Goal: Task Accomplishment & Management: Manage account settings

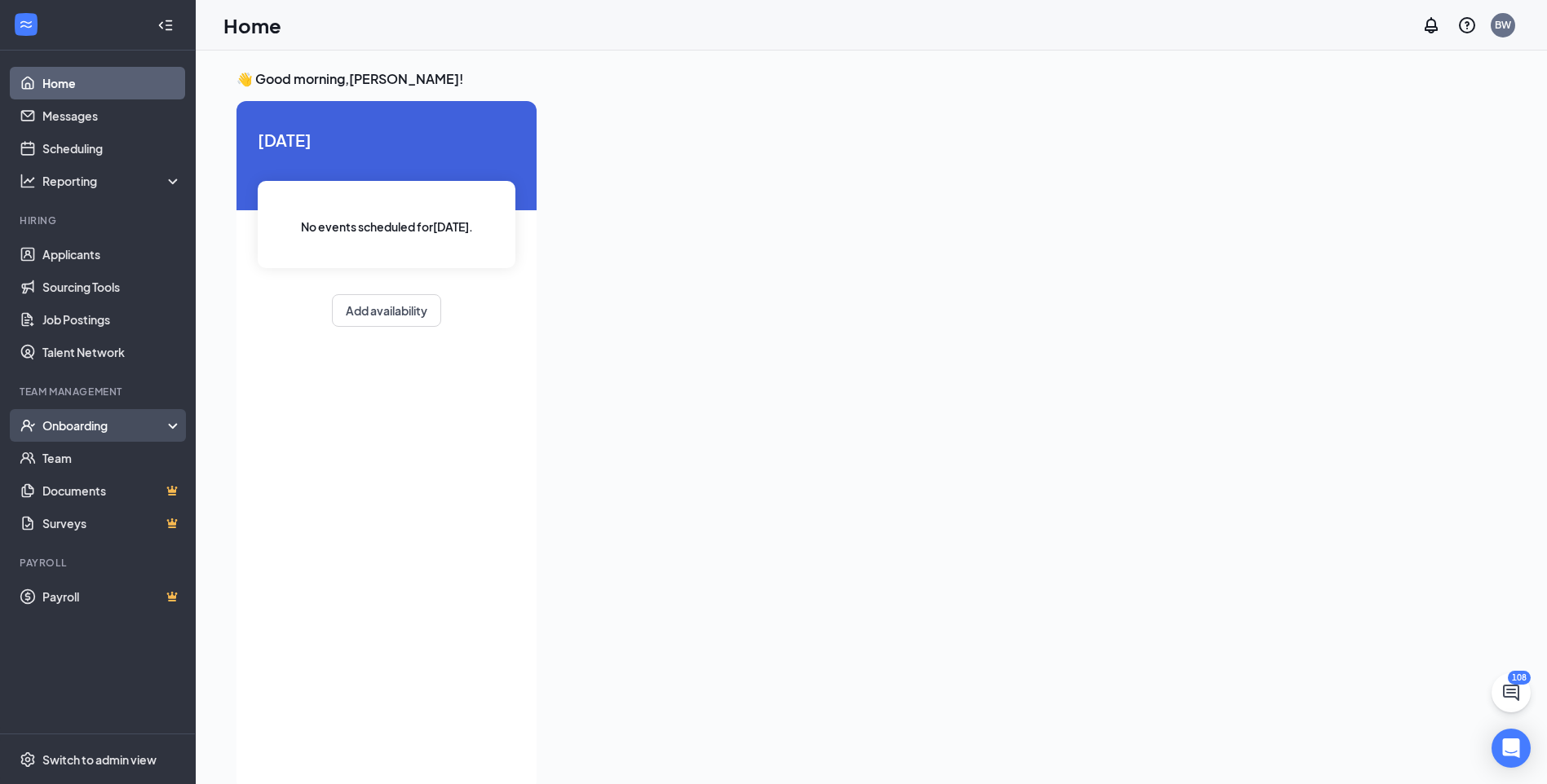
click at [170, 422] on div "Onboarding" at bounding box center [97, 425] width 196 height 33
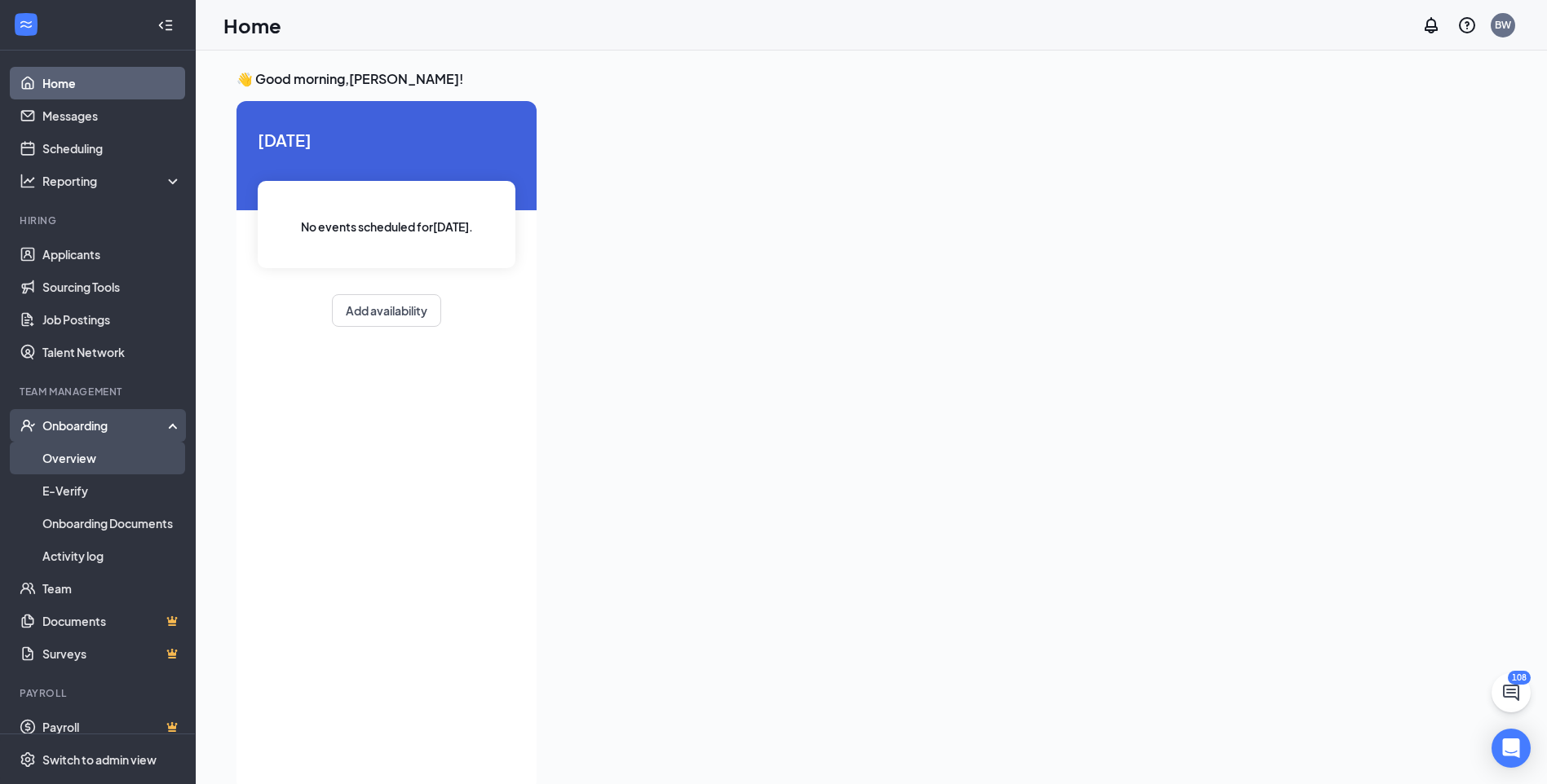
click at [90, 458] on link "Overview" at bounding box center [112, 457] width 139 height 33
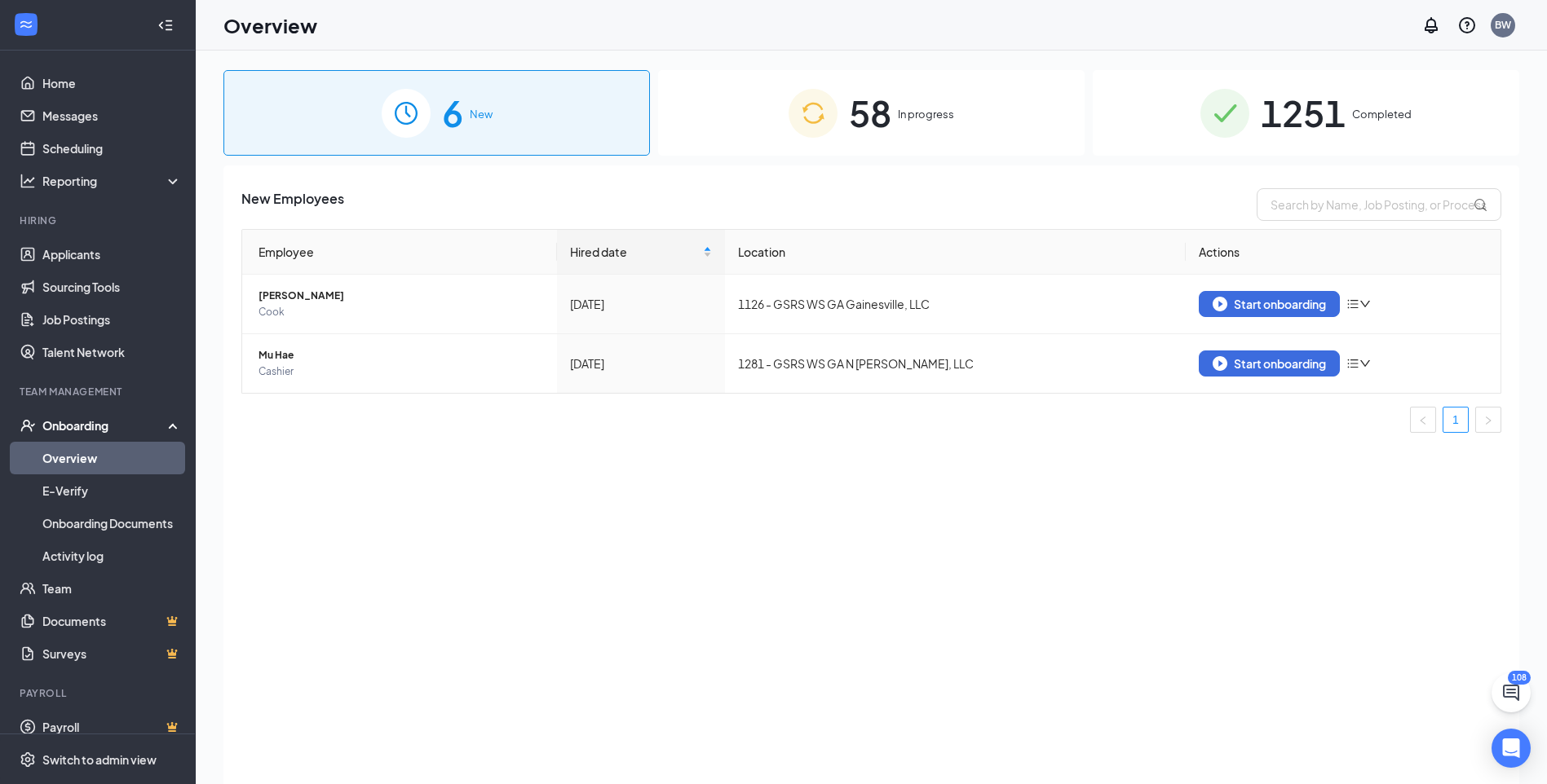
click at [904, 108] on span "In progress" at bounding box center [926, 114] width 57 height 16
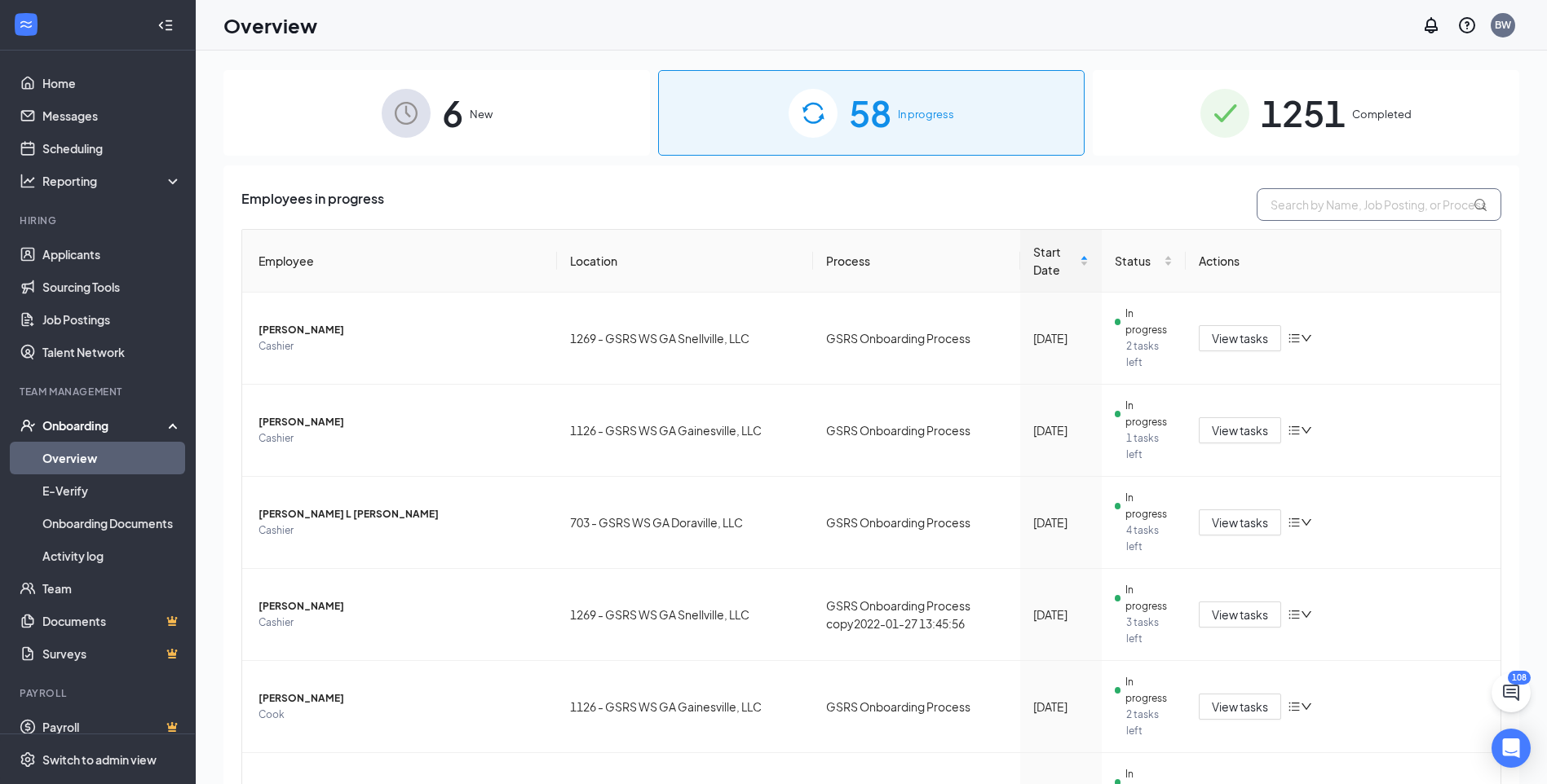
click at [1334, 206] on input "text" at bounding box center [1379, 204] width 245 height 33
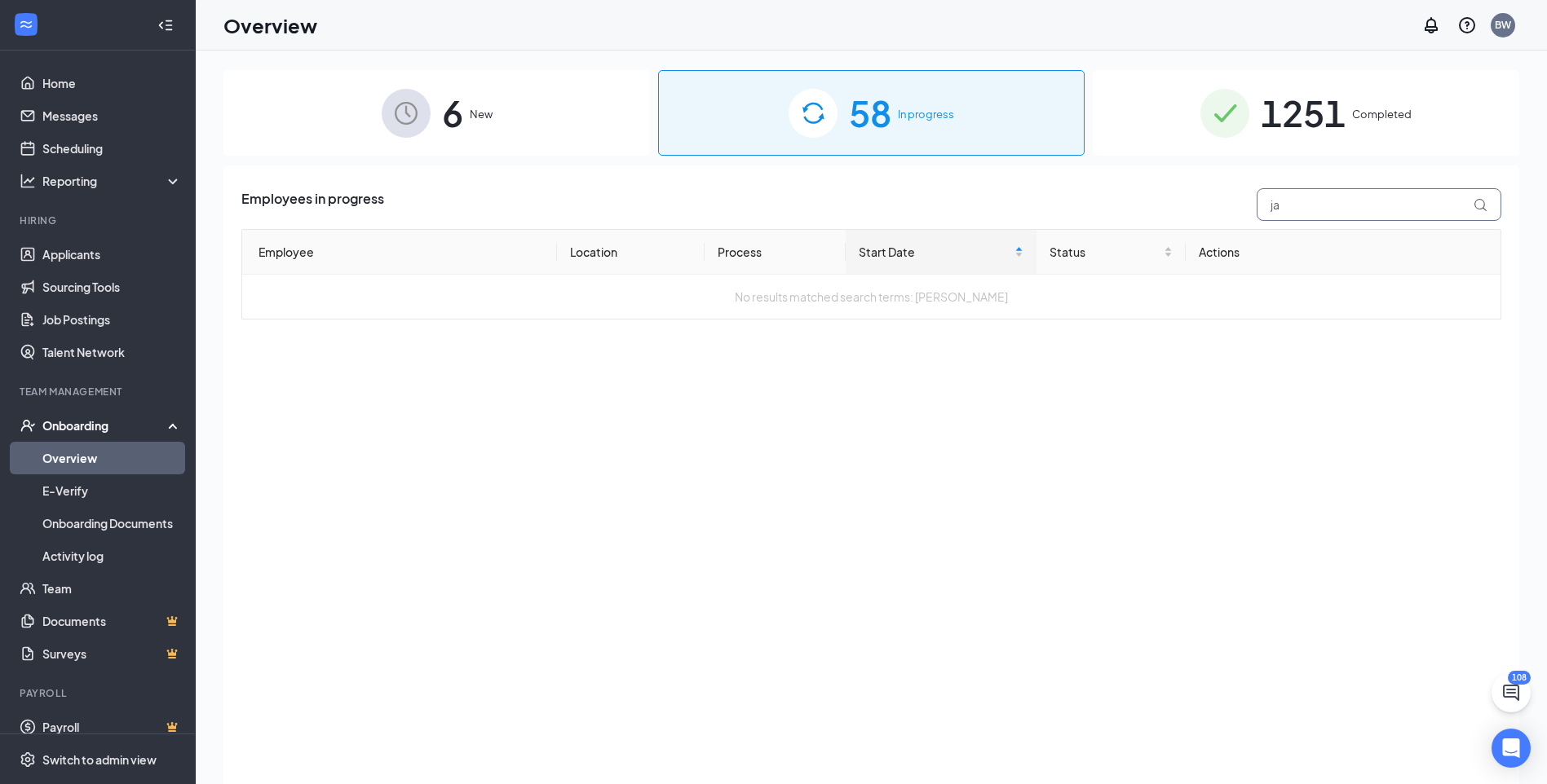
type input "j"
type input "[PERSON_NAME]"
click at [1309, 98] on span "1251" at bounding box center [1302, 112] width 85 height 57
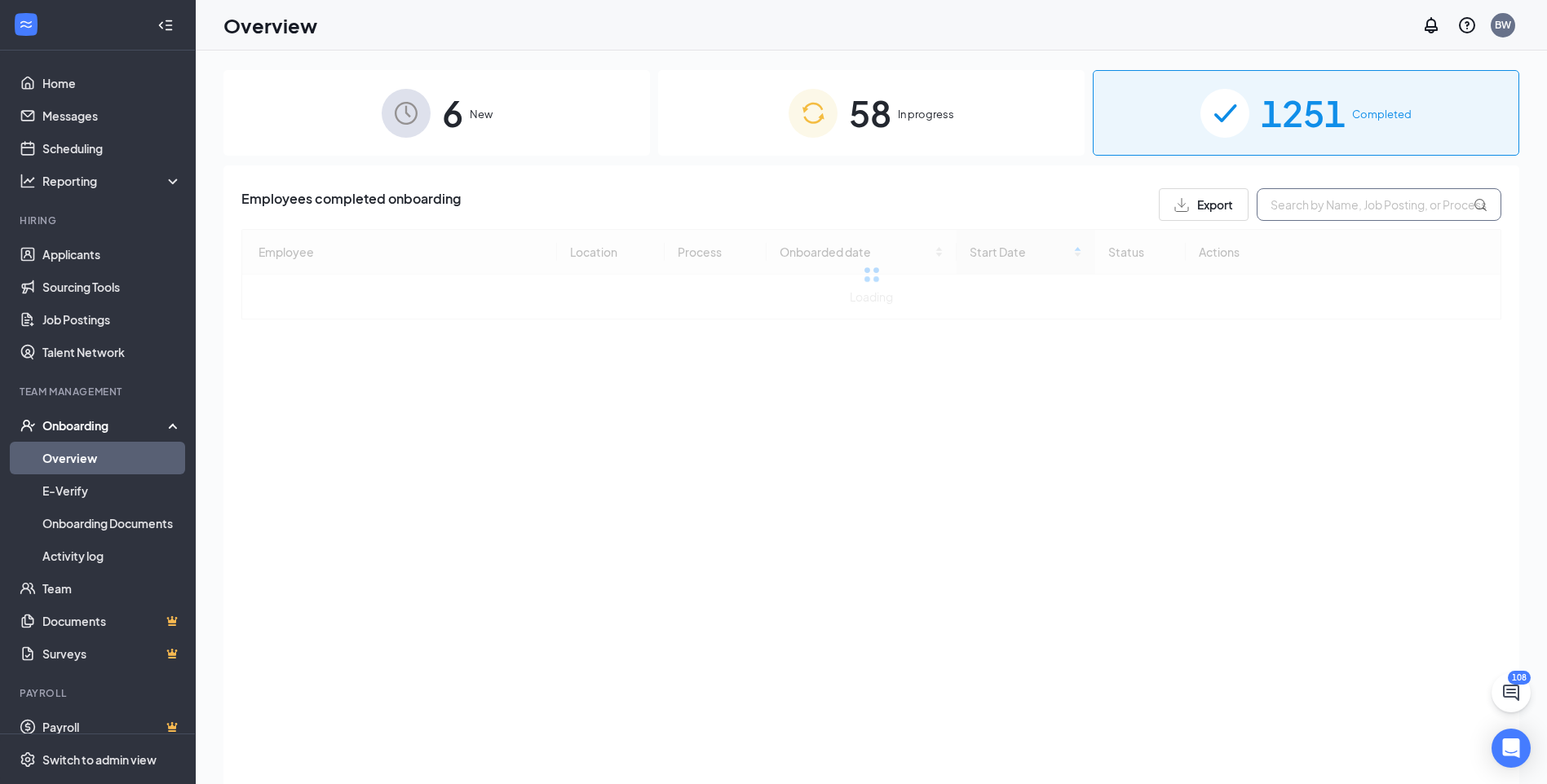
click at [1302, 199] on input "text" at bounding box center [1379, 204] width 245 height 33
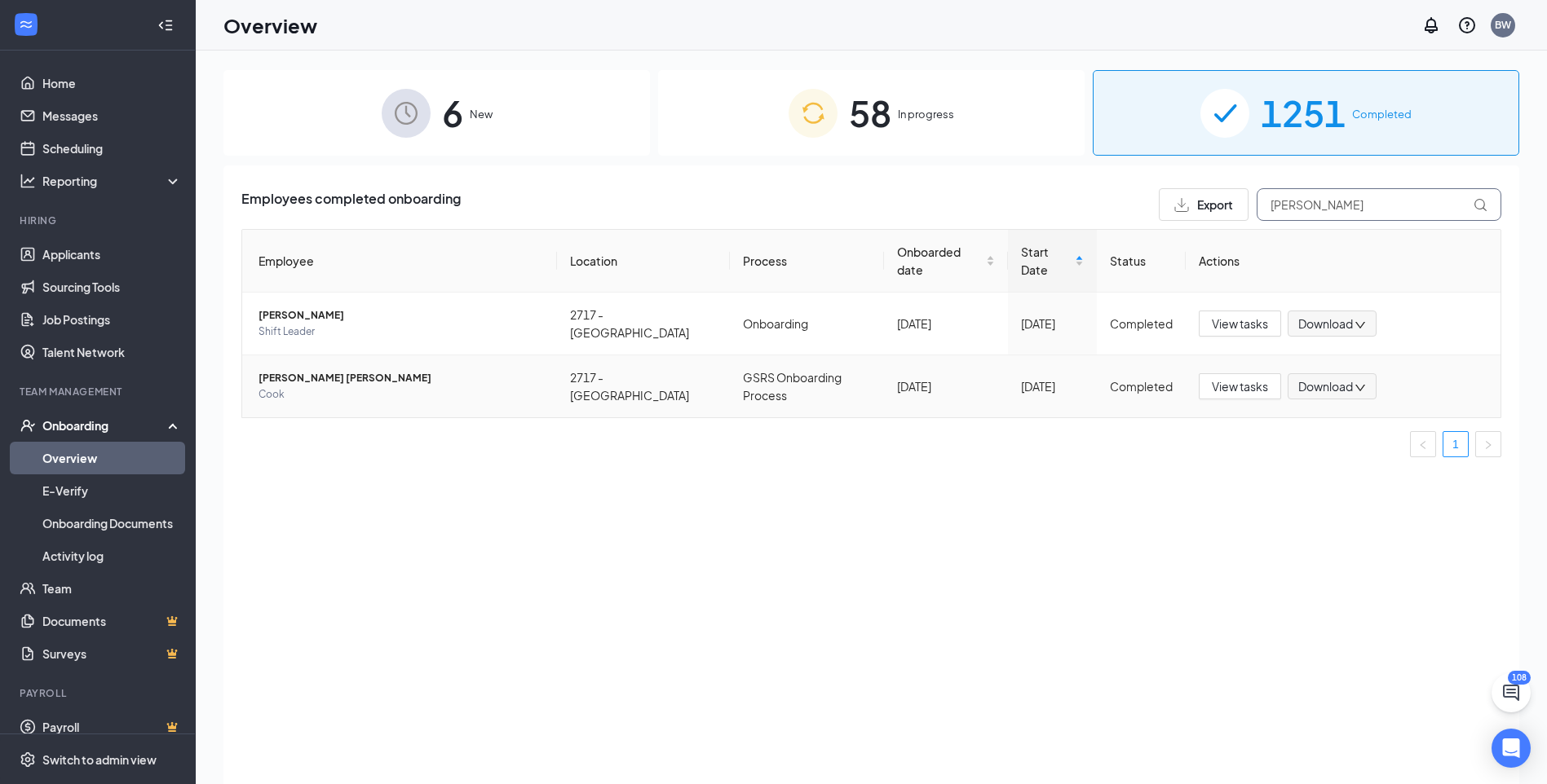
type input "[PERSON_NAME]"
click at [283, 370] on span "[PERSON_NAME] [PERSON_NAME]" at bounding box center [401, 378] width 285 height 16
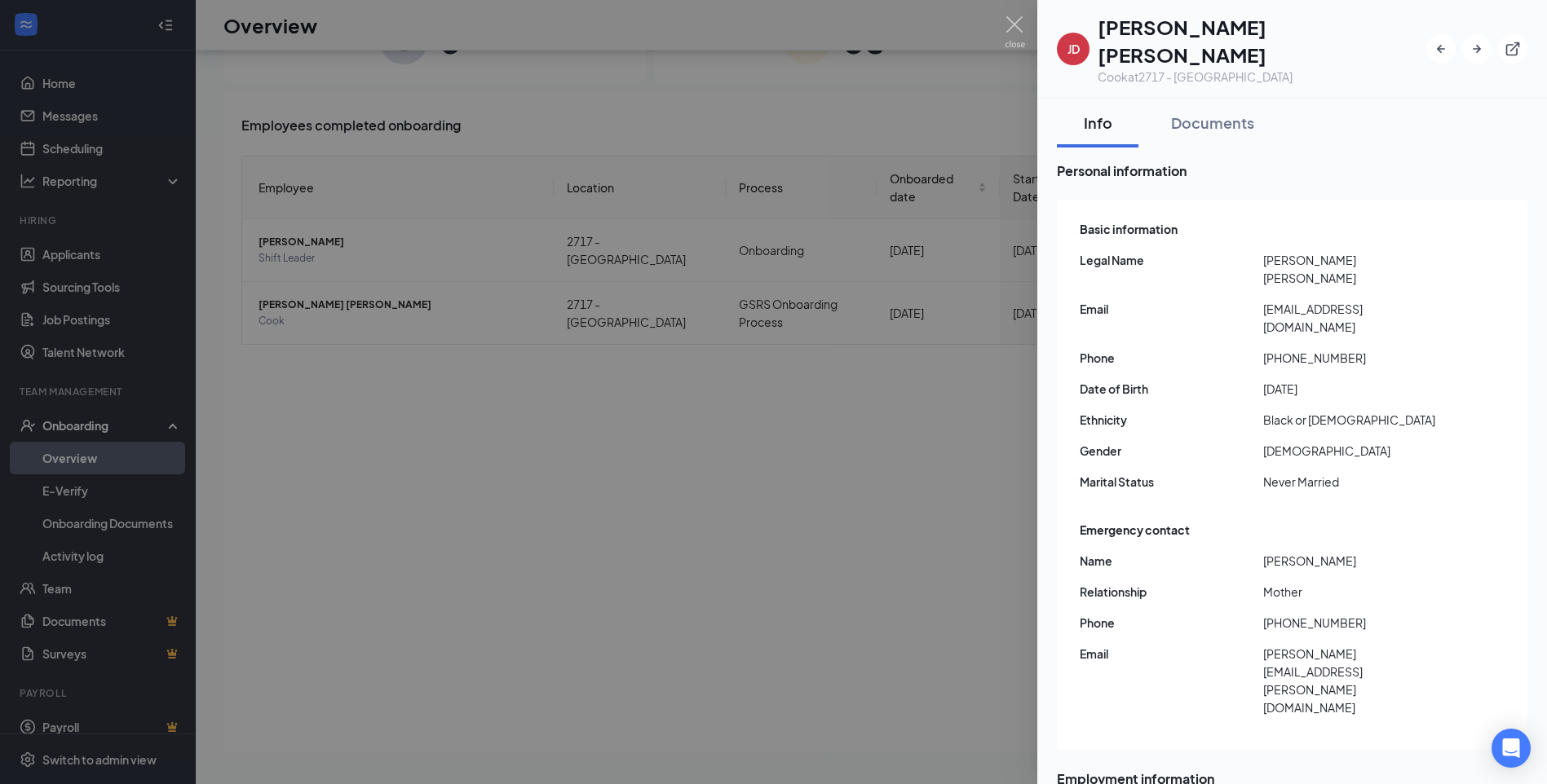
click at [894, 419] on div at bounding box center [774, 392] width 1547 height 784
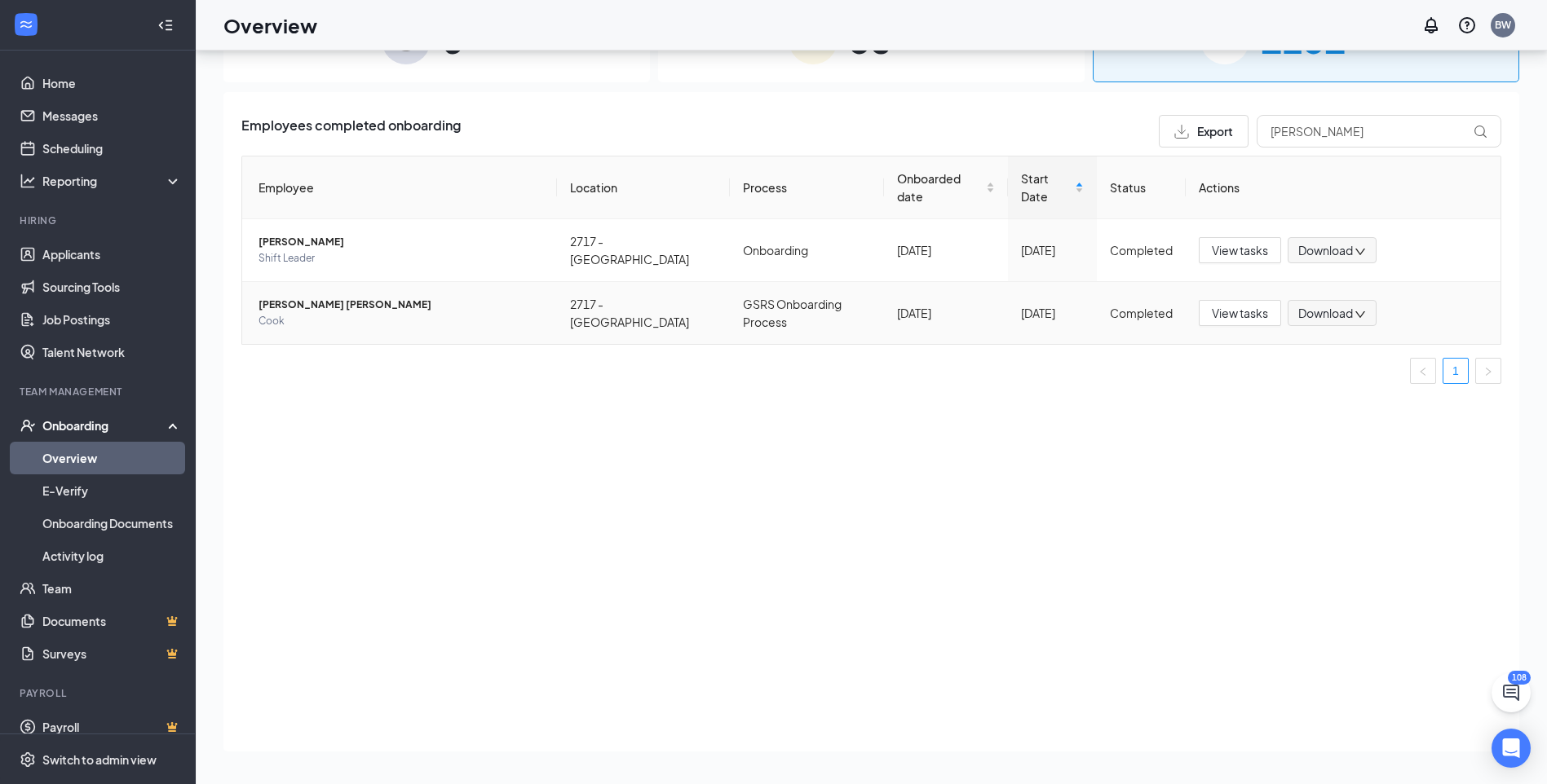
click at [300, 297] on span "[PERSON_NAME] [PERSON_NAME]" at bounding box center [401, 305] width 285 height 16
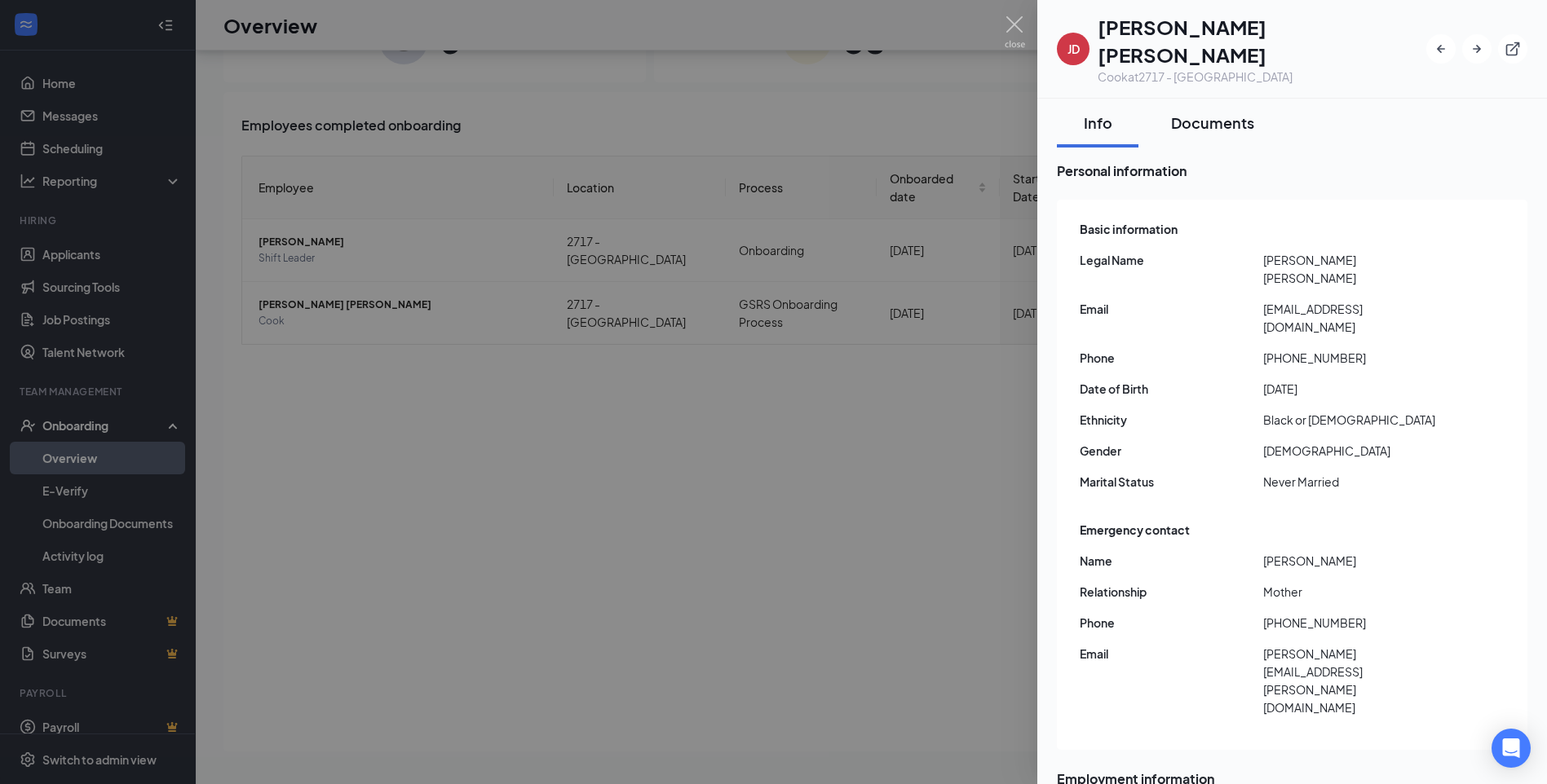
click at [1192, 112] on div "Documents" at bounding box center [1213, 122] width 84 height 21
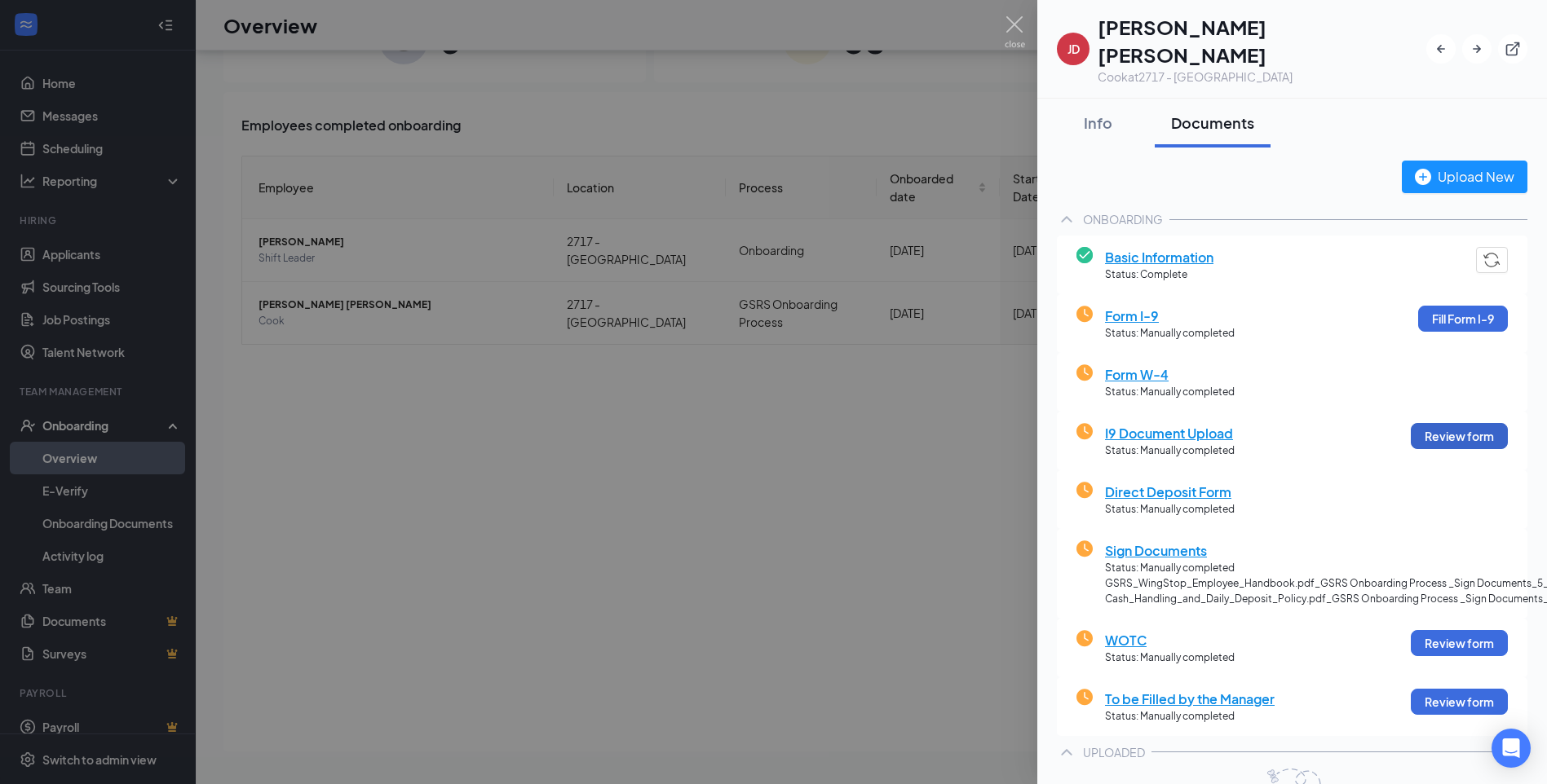
click at [1432, 423] on button "Review form" at bounding box center [1460, 436] width 97 height 26
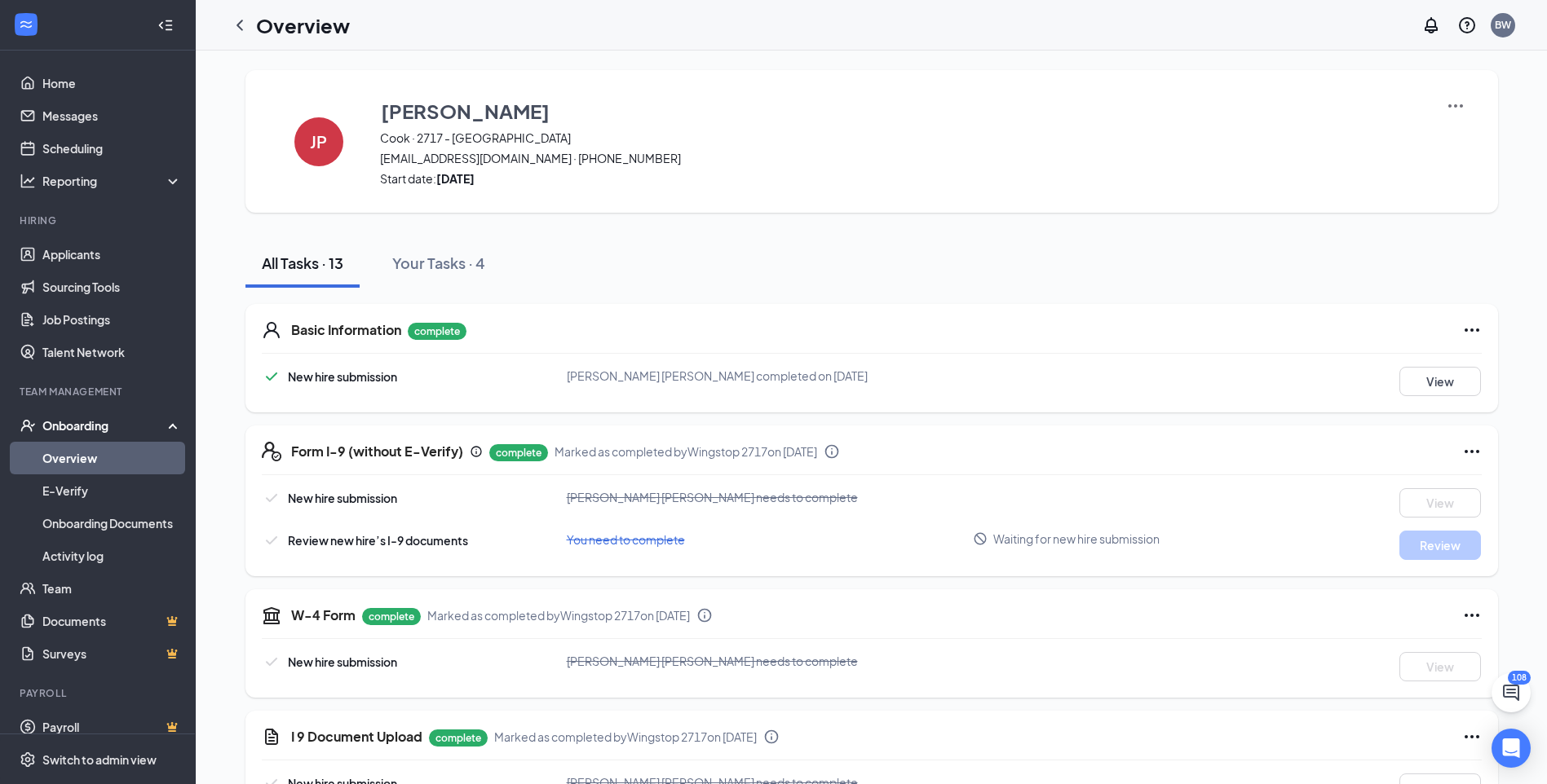
click at [1454, 105] on img at bounding box center [1456, 106] width 20 height 20
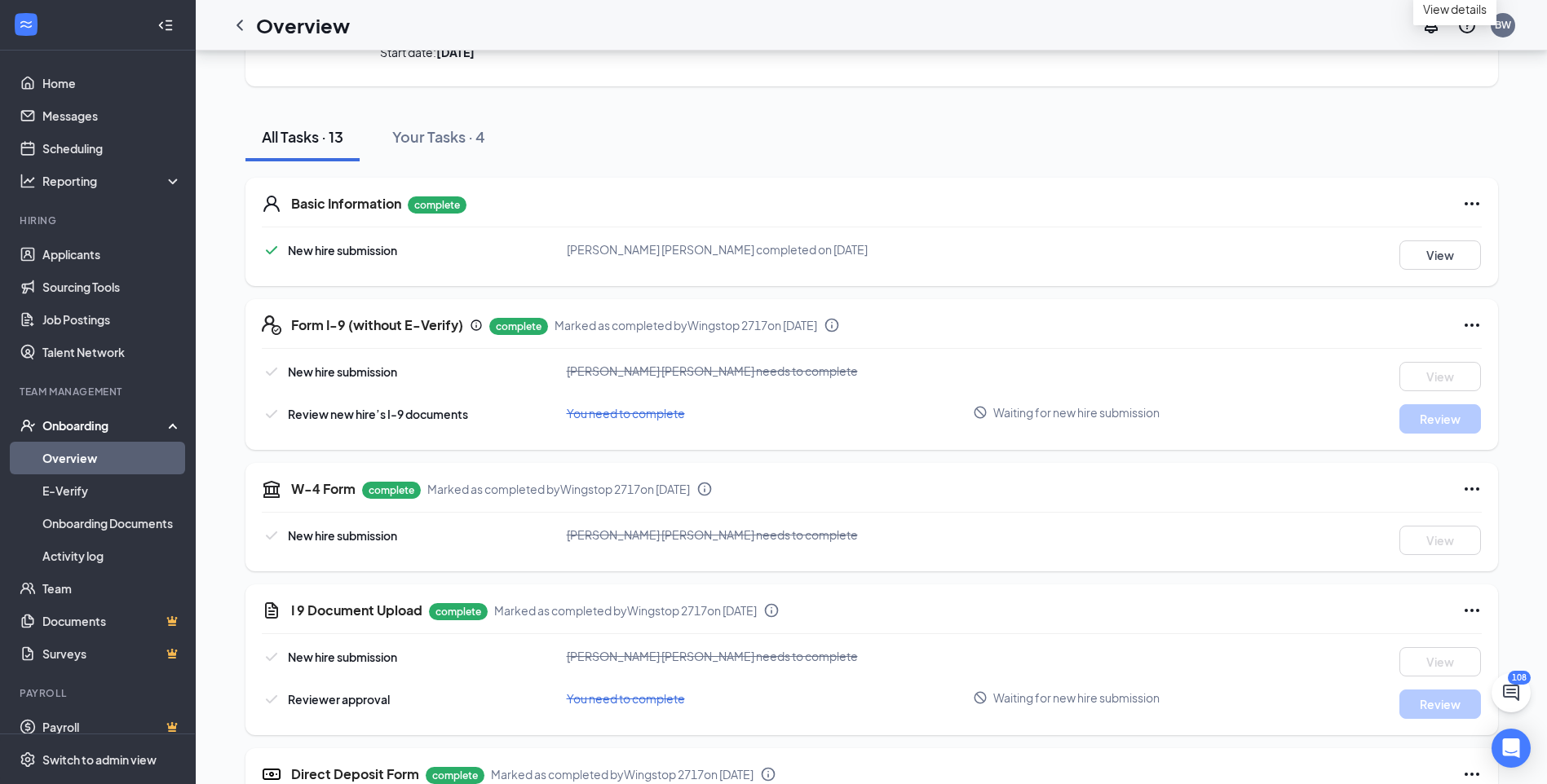
scroll to position [163, 0]
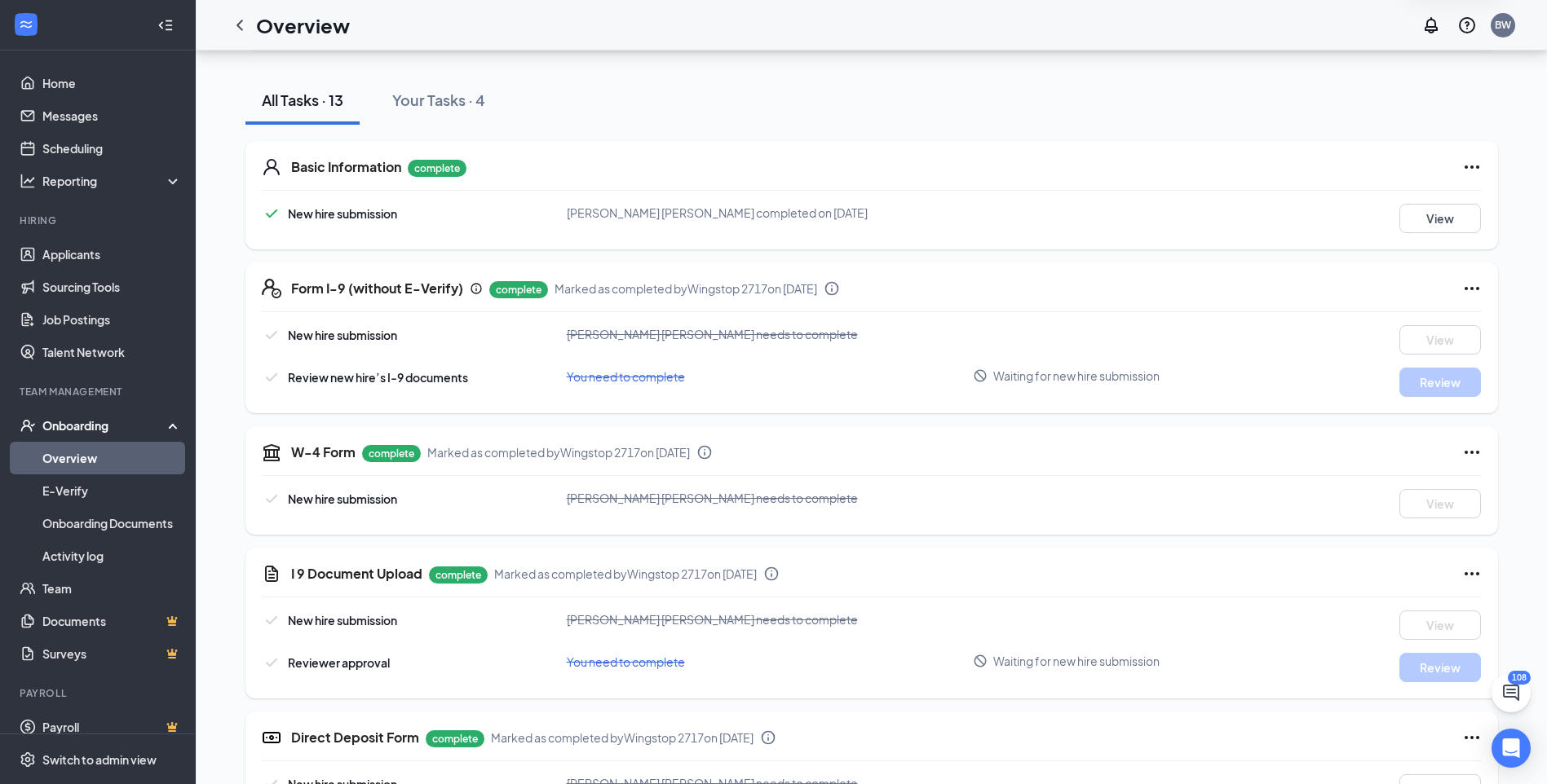
click at [1470, 288] on icon "Ellipses" at bounding box center [1471, 288] width 15 height 3
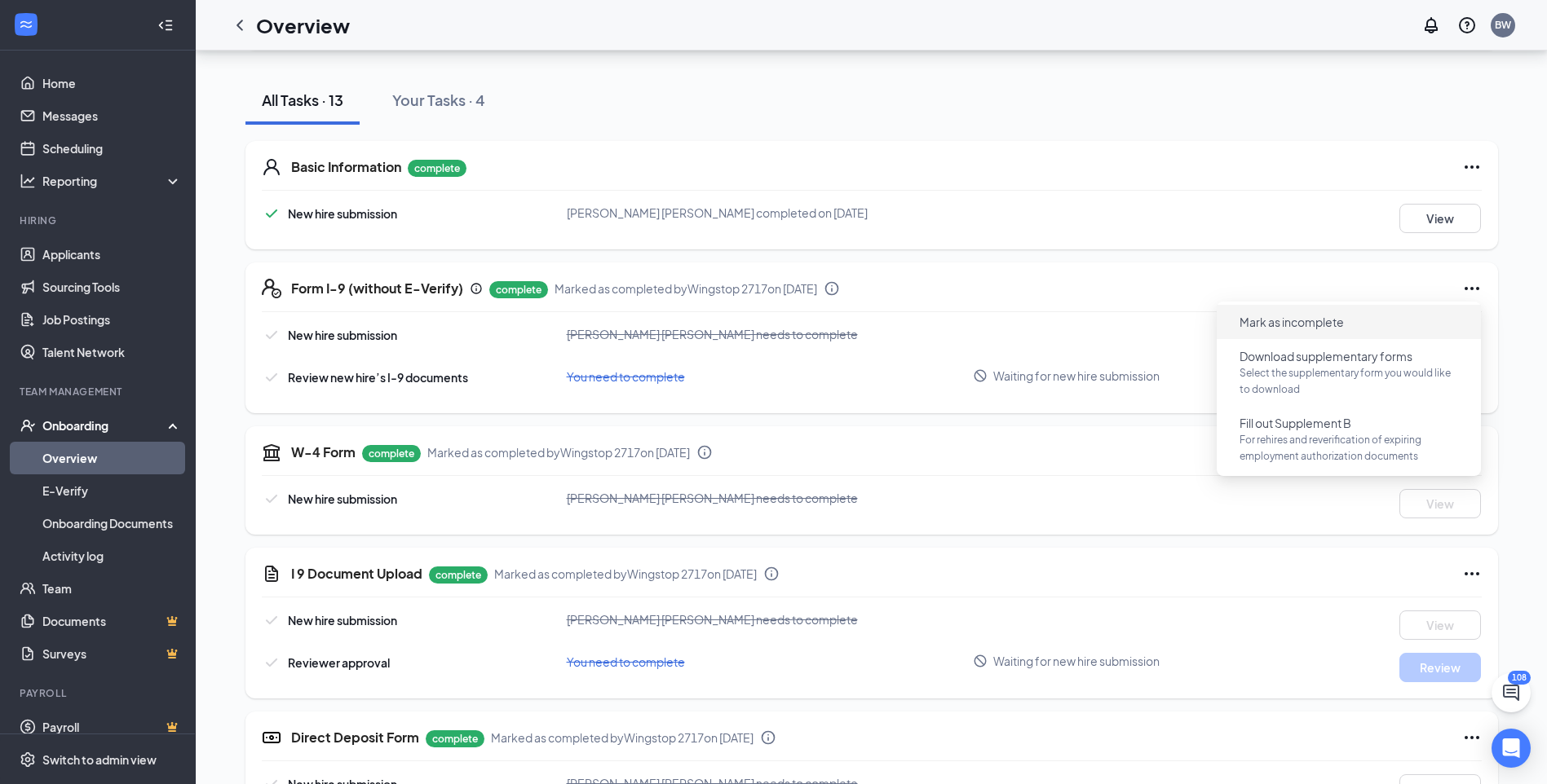
click at [1301, 323] on span "Mark as incomplete" at bounding box center [1291, 322] width 104 height 16
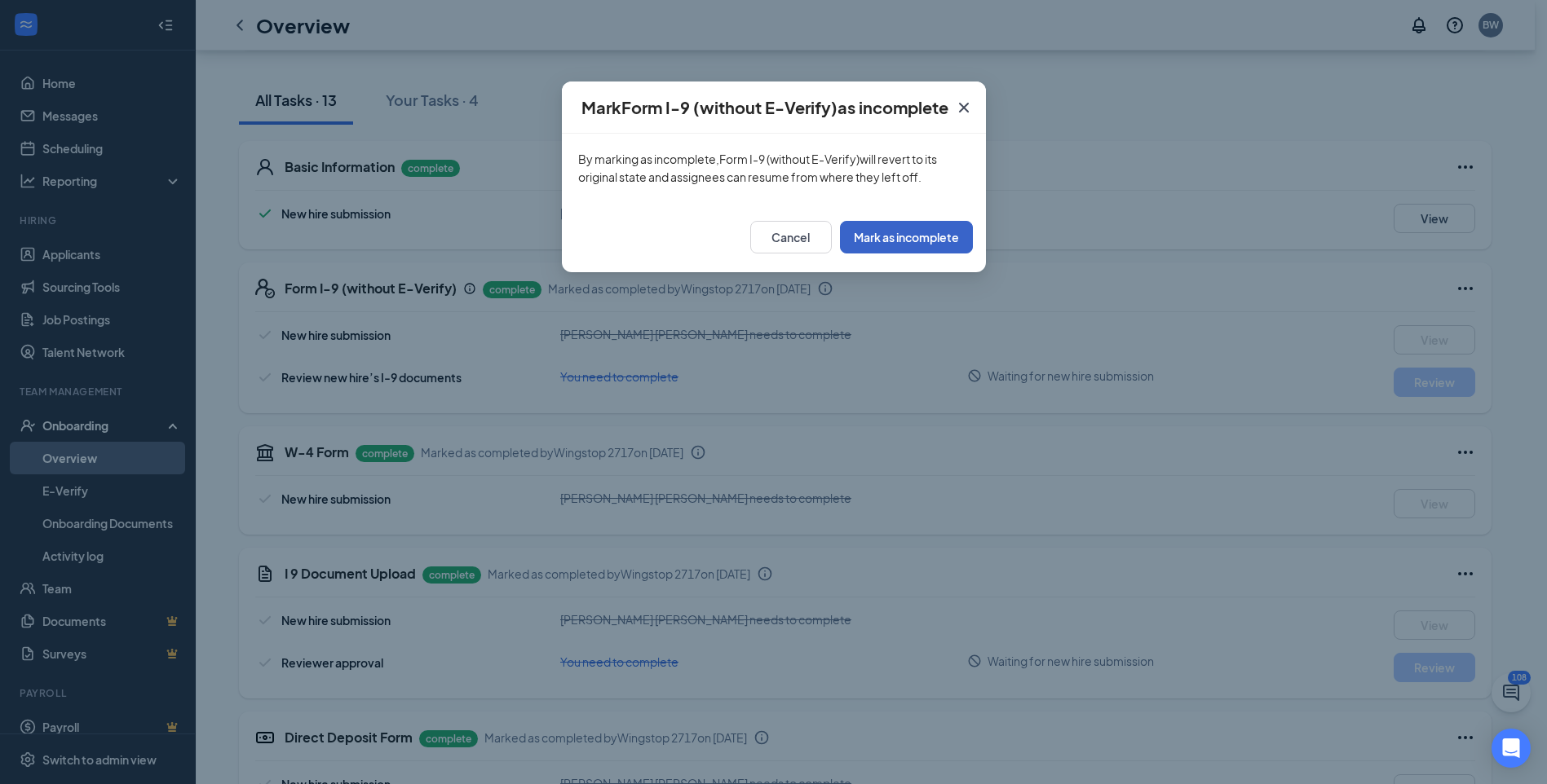
click at [936, 237] on button "Mark as incomplete" at bounding box center [907, 236] width 133 height 33
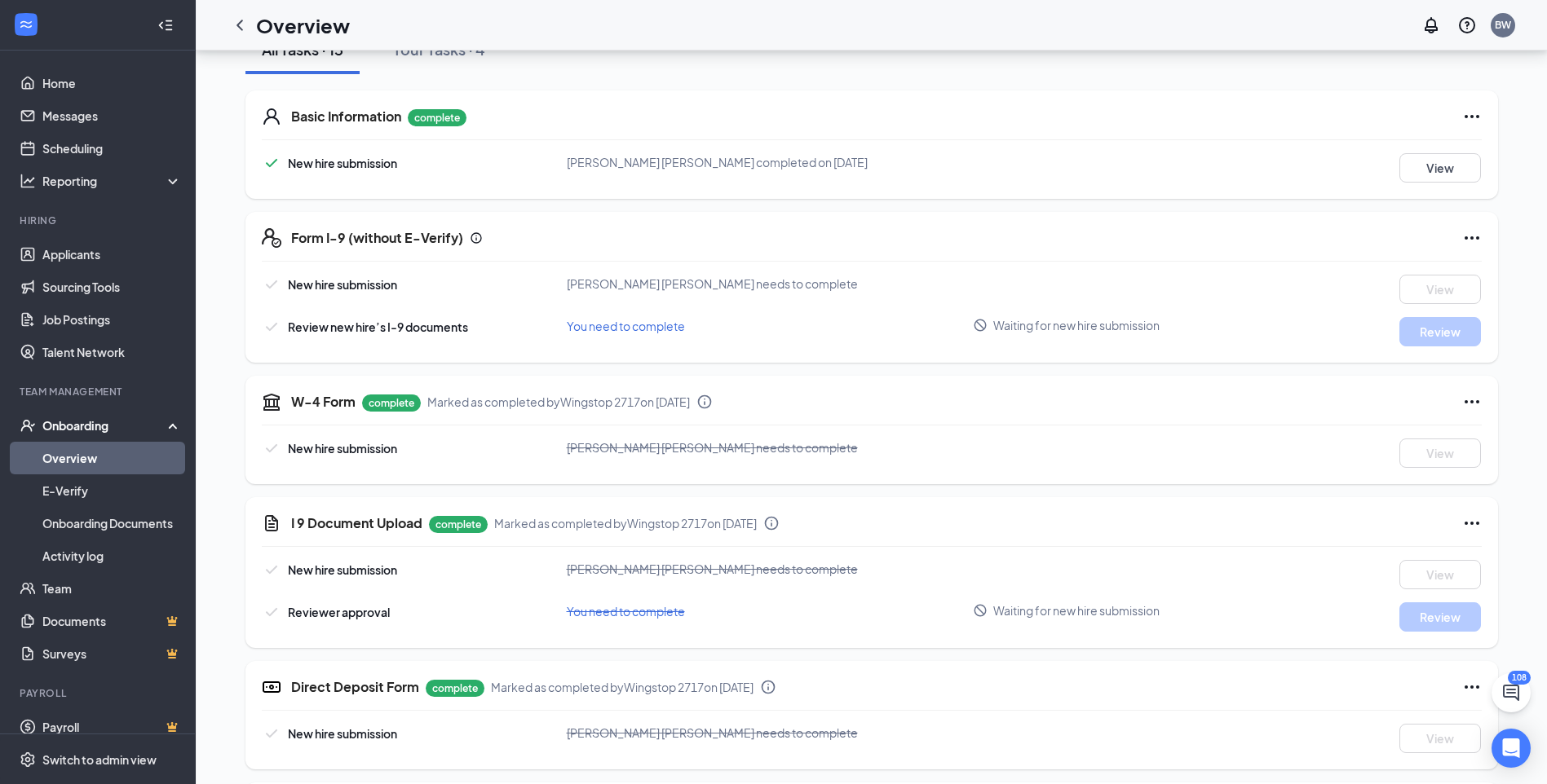
scroll to position [156, 0]
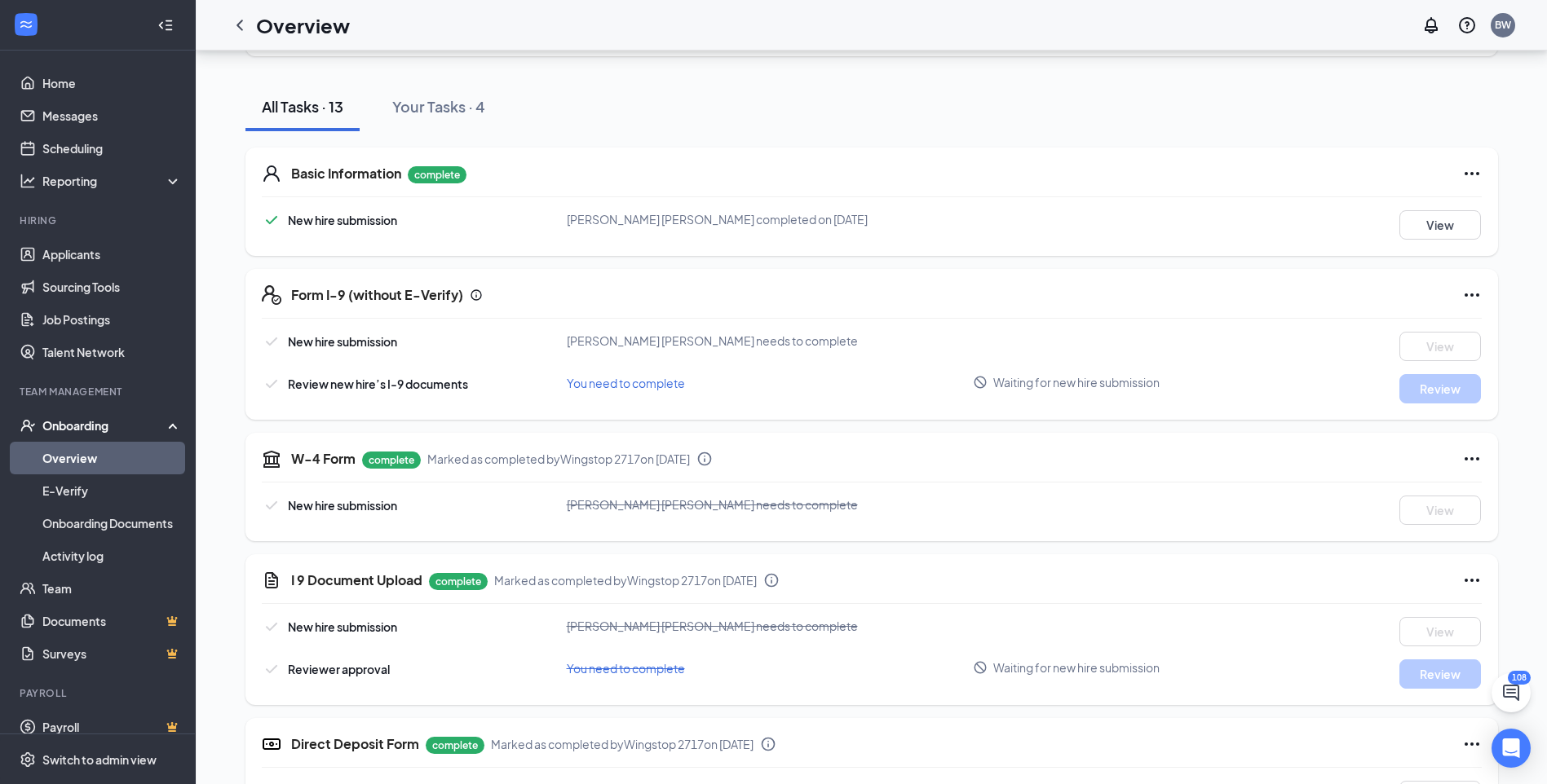
click at [1470, 459] on icon "Ellipses" at bounding box center [1471, 458] width 15 height 3
click at [1397, 494] on span "Mark as incomplete" at bounding box center [1405, 492] width 104 height 16
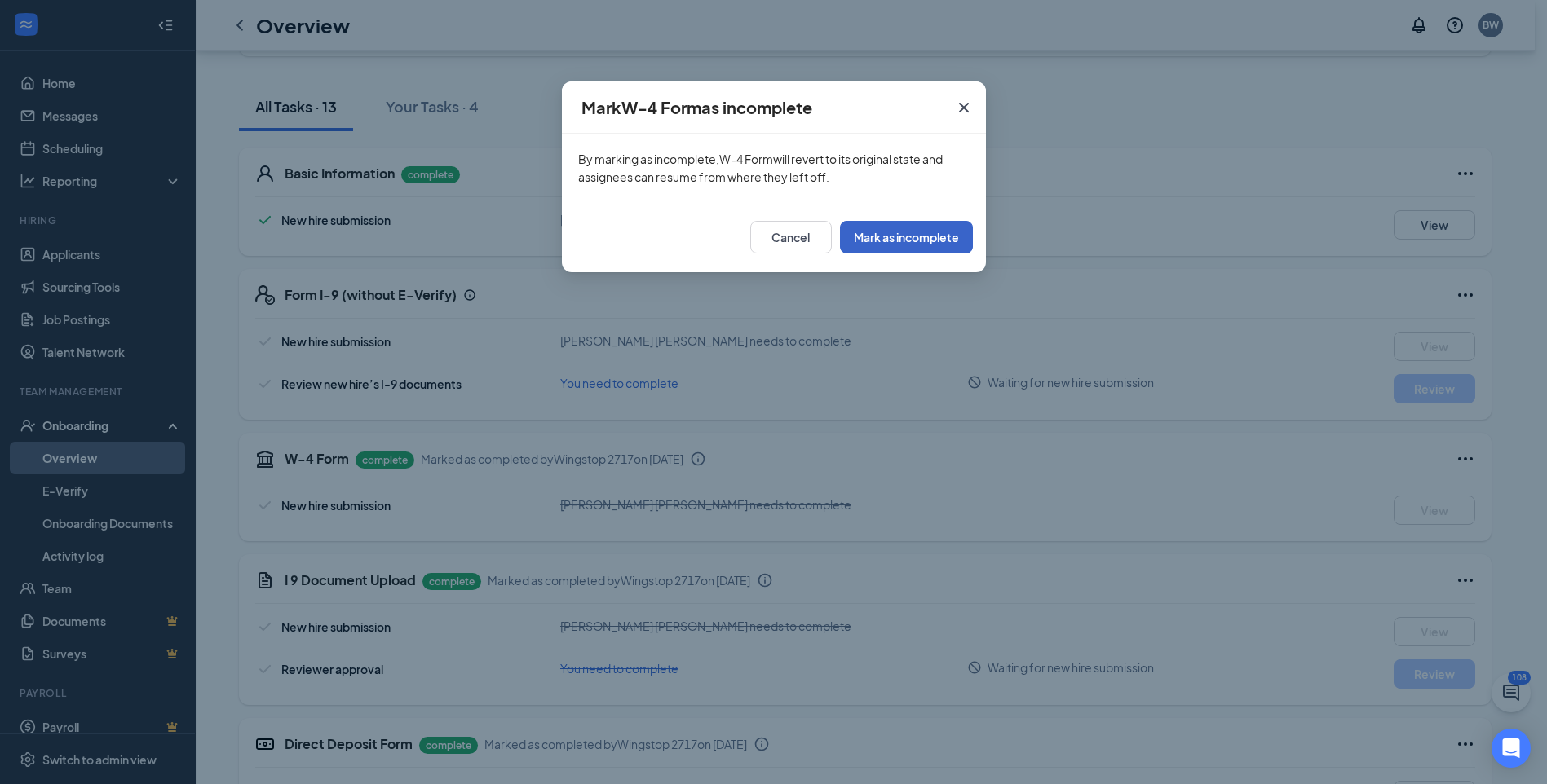
click at [897, 242] on button "Mark as incomplete" at bounding box center [907, 236] width 133 height 33
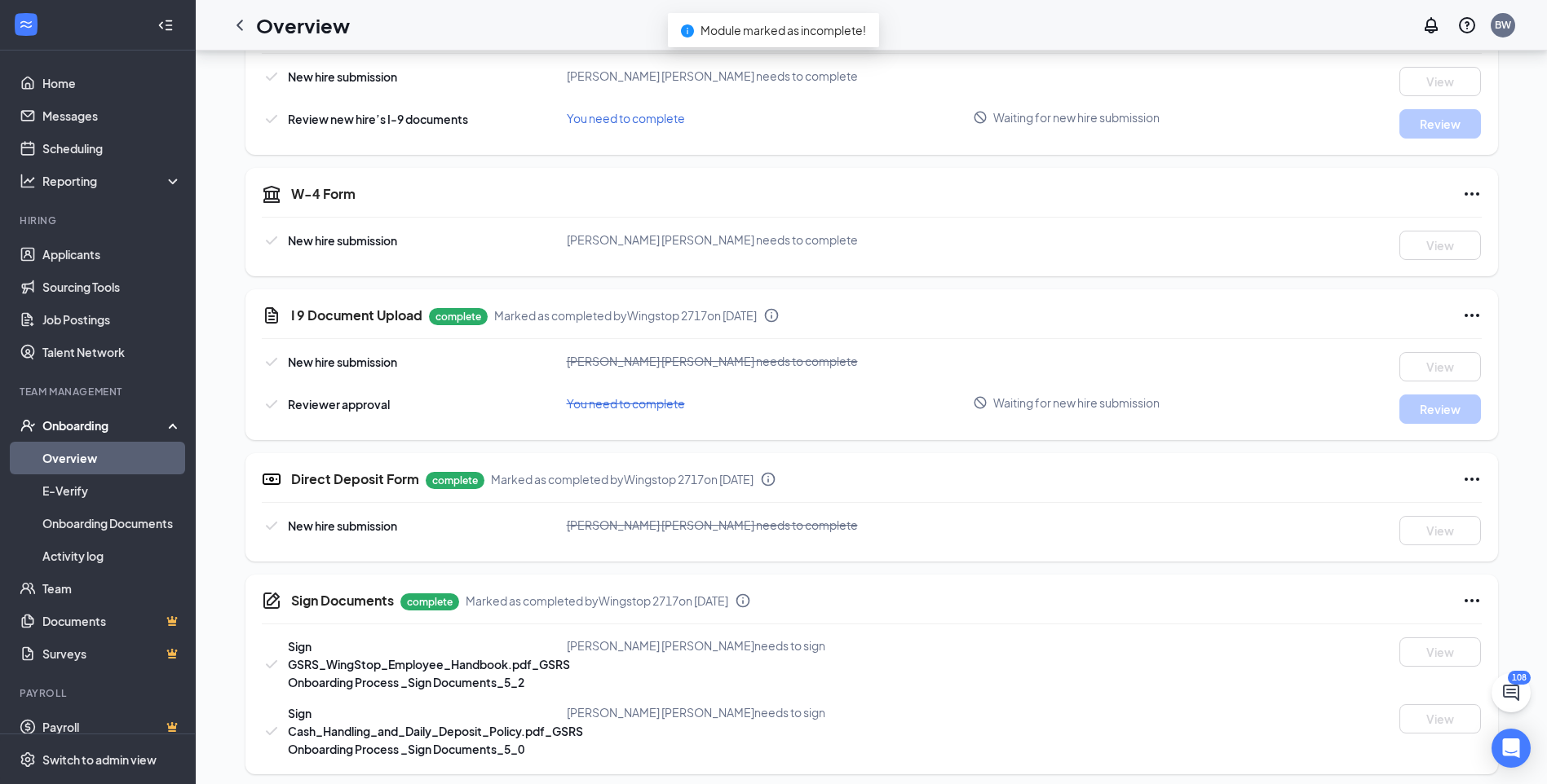
scroll to position [400, 0]
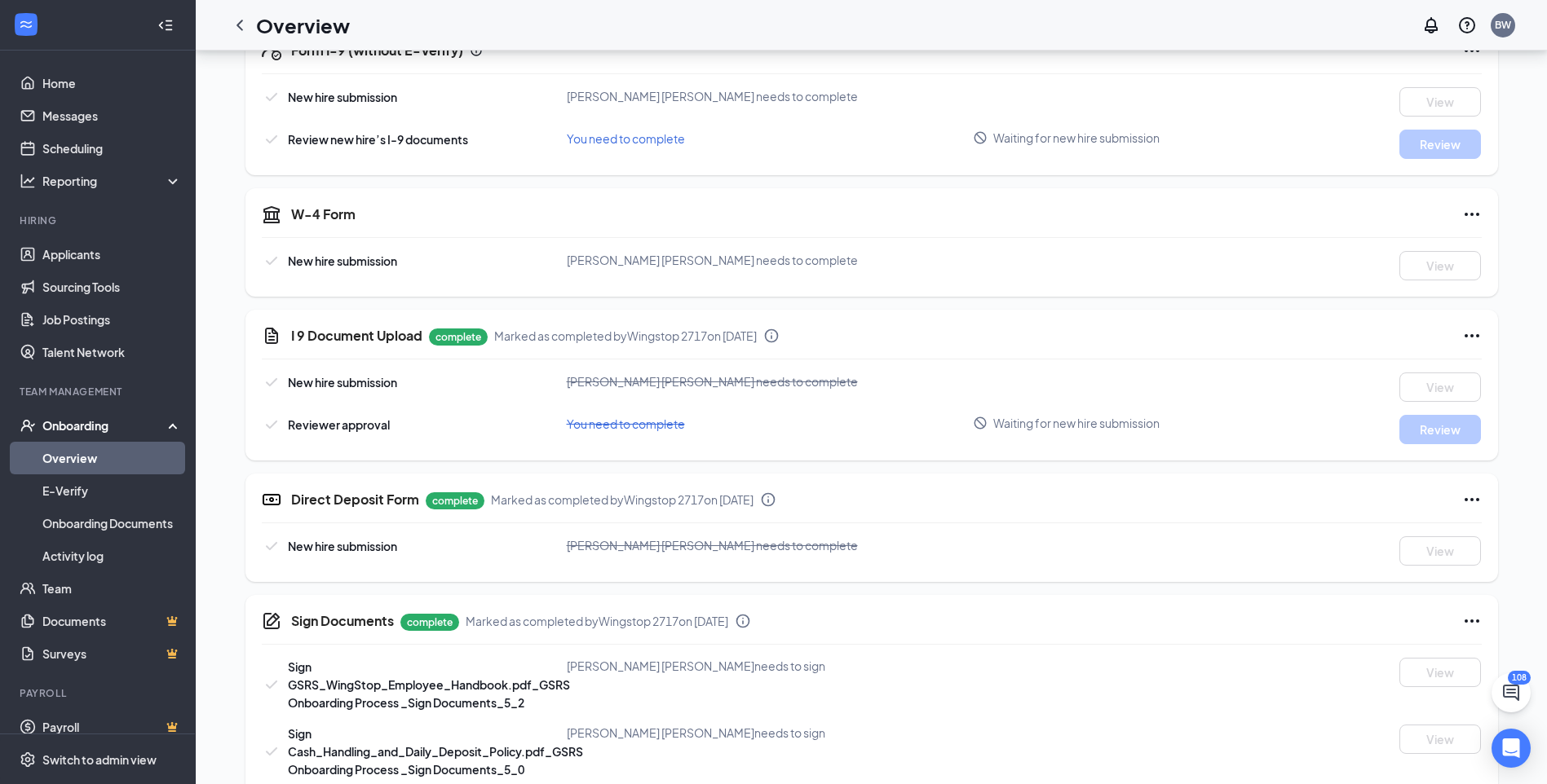
click at [1469, 333] on icon "Ellipses" at bounding box center [1471, 336] width 20 height 20
click at [1371, 407] on span "Mark as incomplete" at bounding box center [1405, 403] width 104 height 16
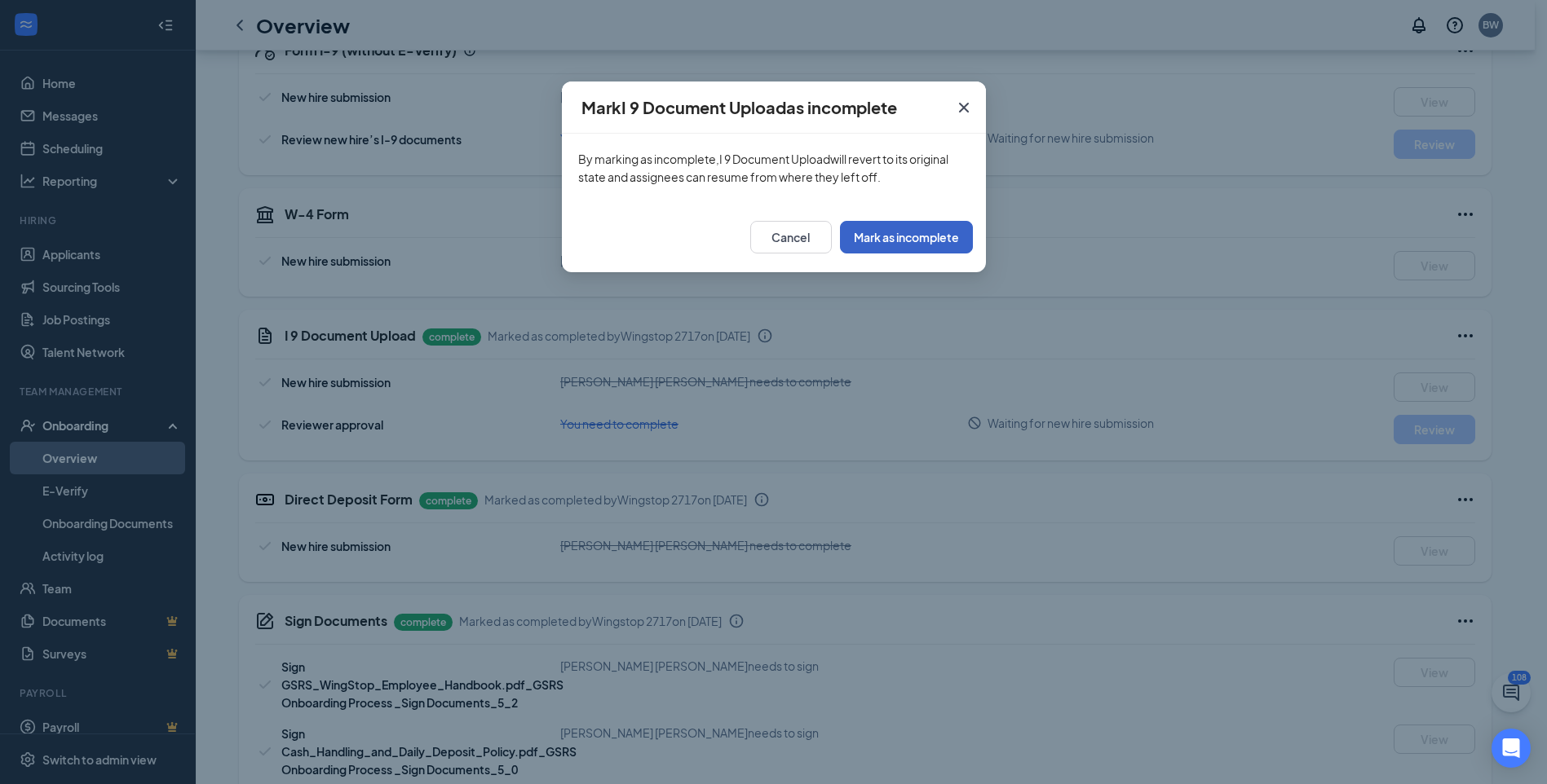
click at [916, 237] on button "Mark as incomplete" at bounding box center [907, 236] width 133 height 33
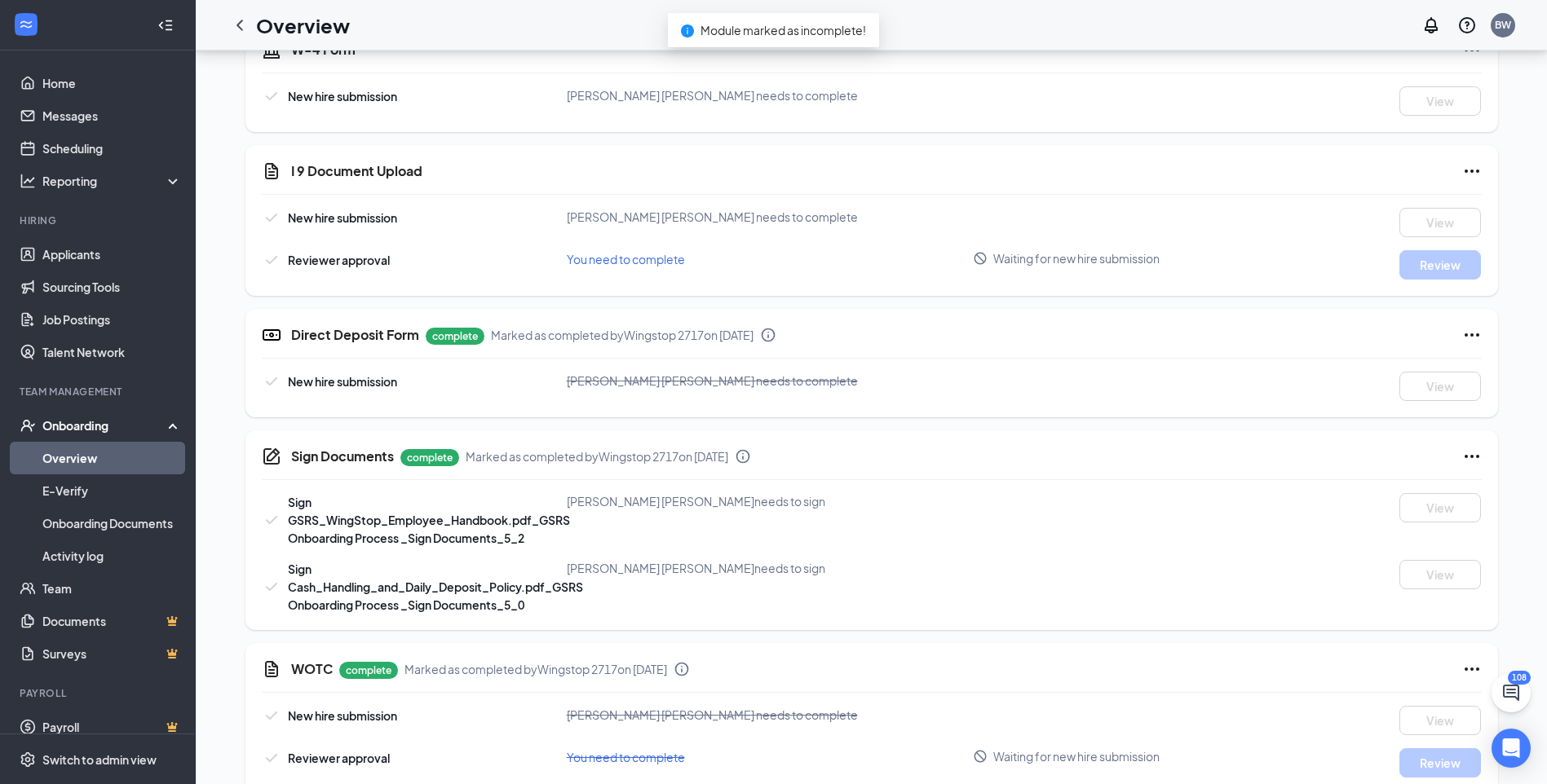
scroll to position [564, 0]
click at [1470, 335] on icon "Ellipses" at bounding box center [1471, 337] width 20 height 20
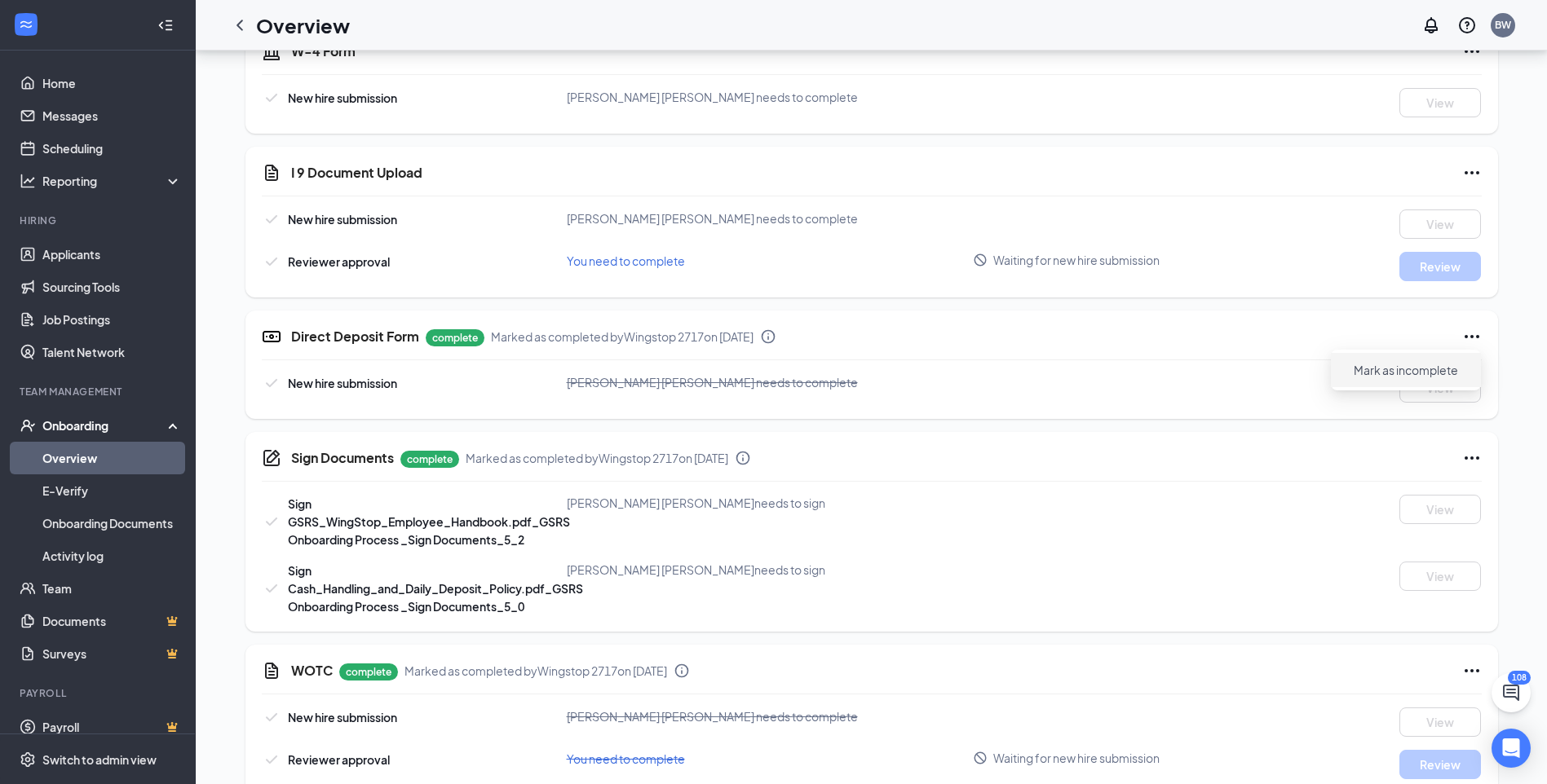
click at [1428, 365] on span "Mark as incomplete" at bounding box center [1405, 370] width 104 height 16
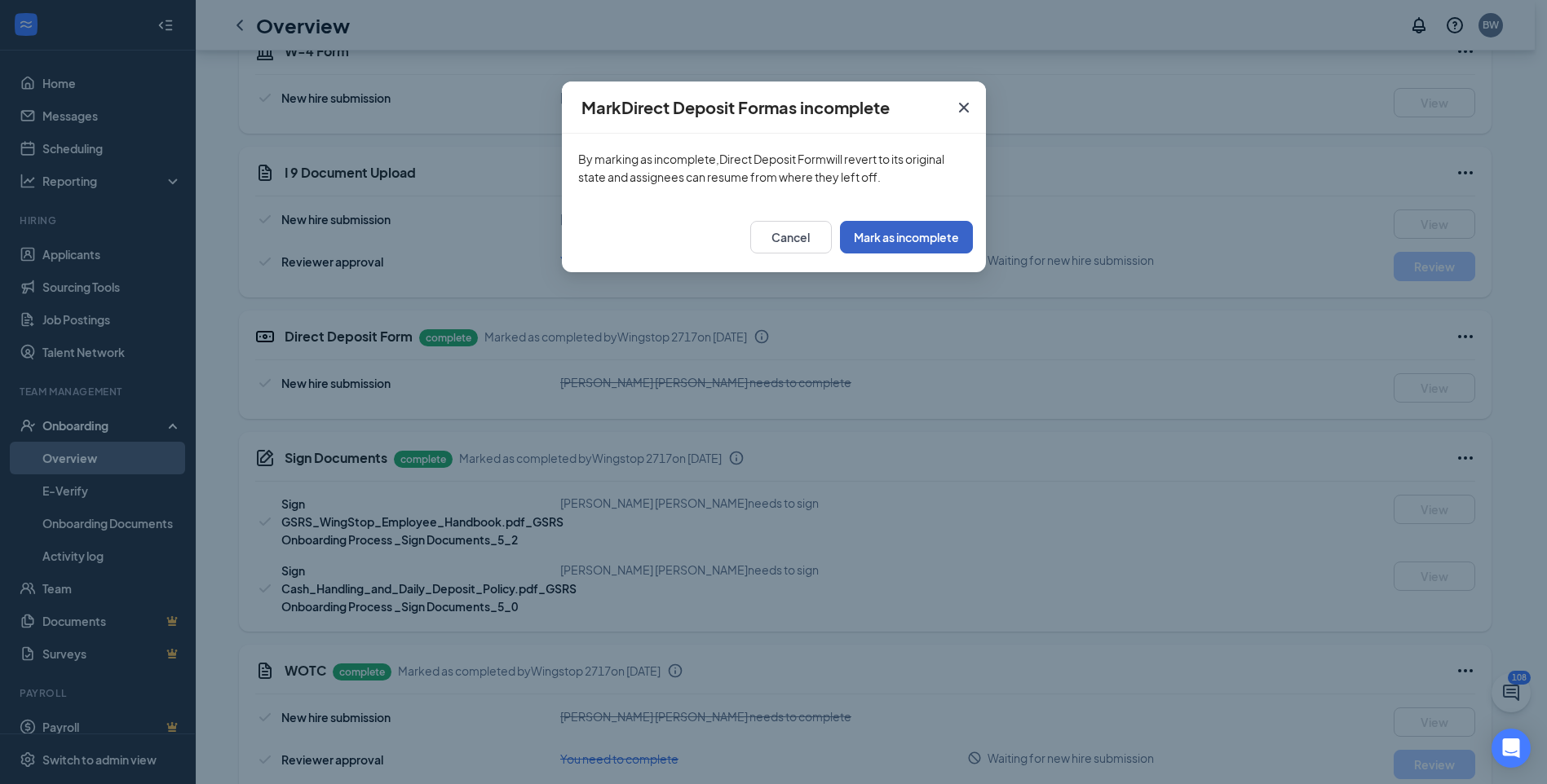
click at [899, 236] on button "Mark as incomplete" at bounding box center [907, 236] width 133 height 33
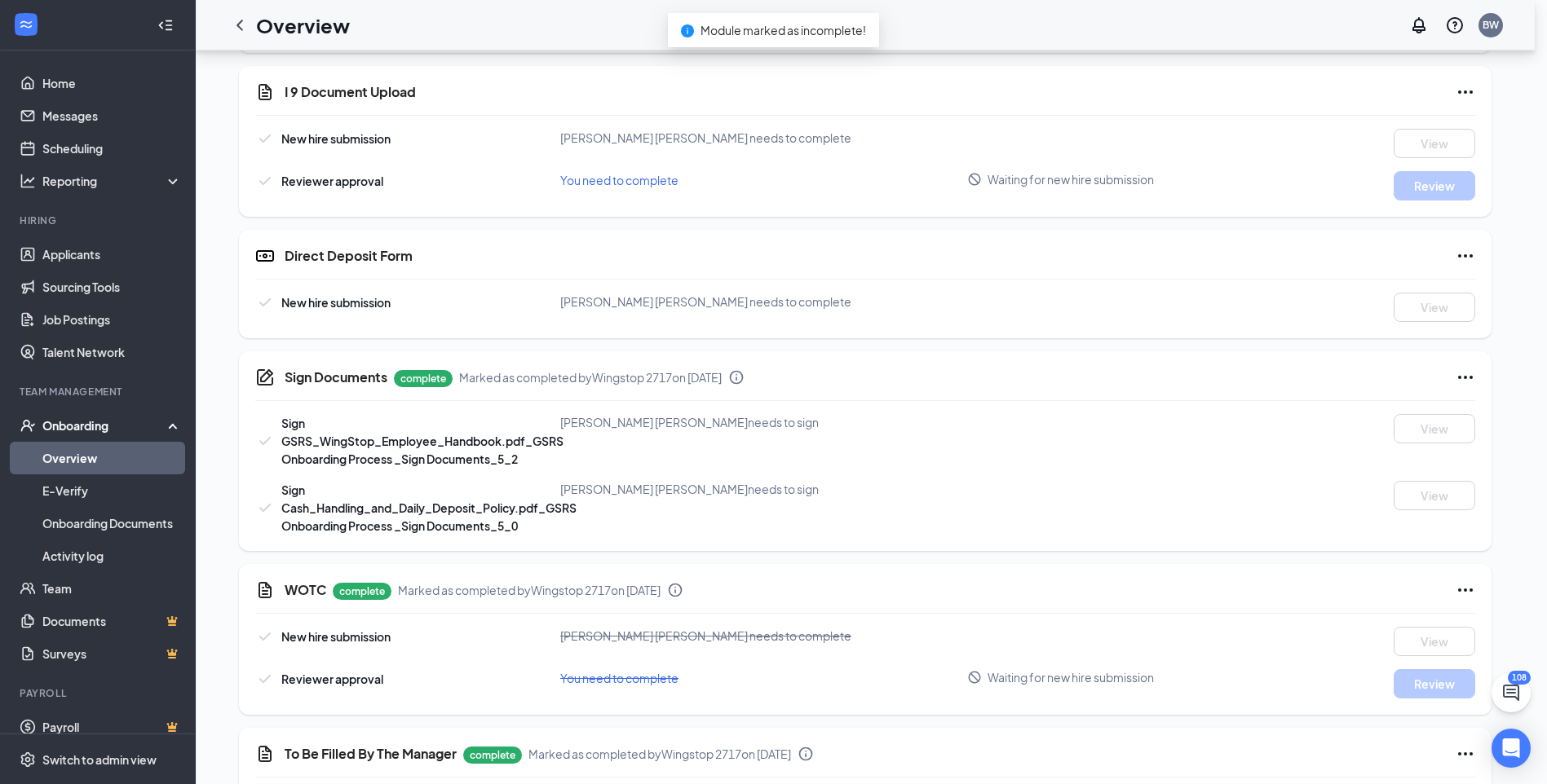
scroll to position [727, 0]
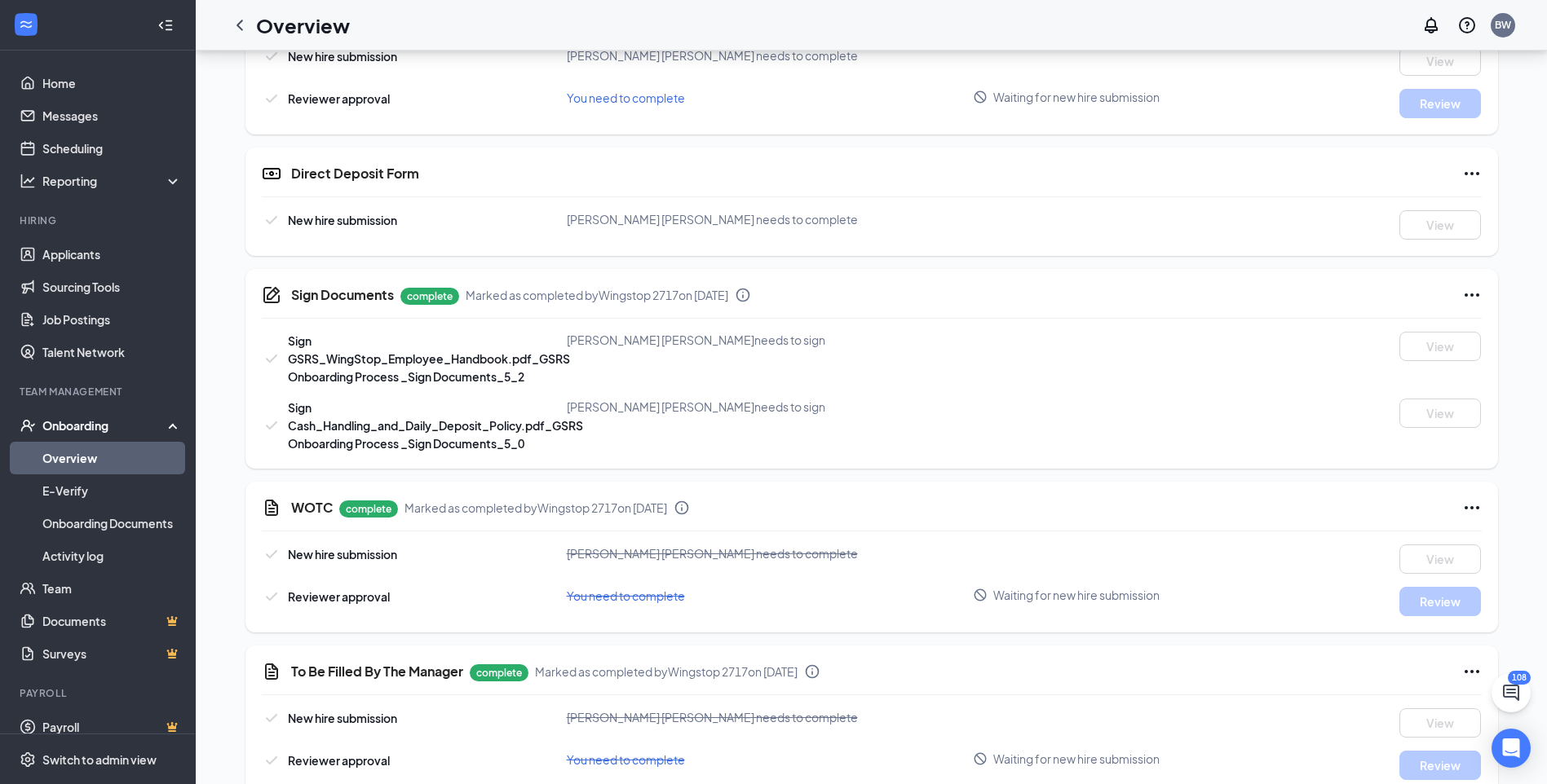
click at [1475, 292] on icon "Ellipses" at bounding box center [1471, 295] width 20 height 20
click at [1403, 326] on span "Mark as incomplete" at bounding box center [1405, 328] width 104 height 16
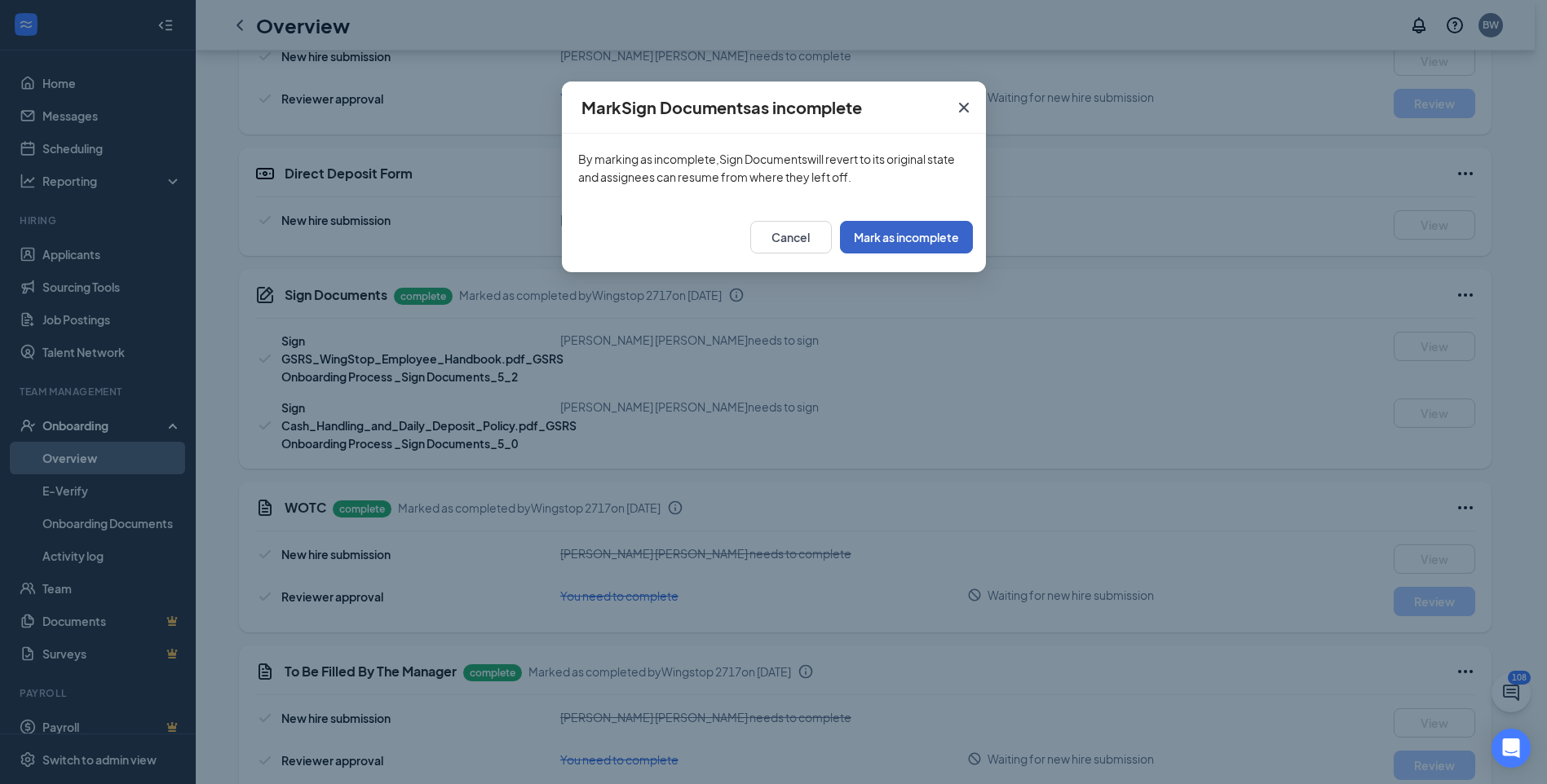
click at [895, 241] on button "Mark as incomplete" at bounding box center [907, 236] width 133 height 33
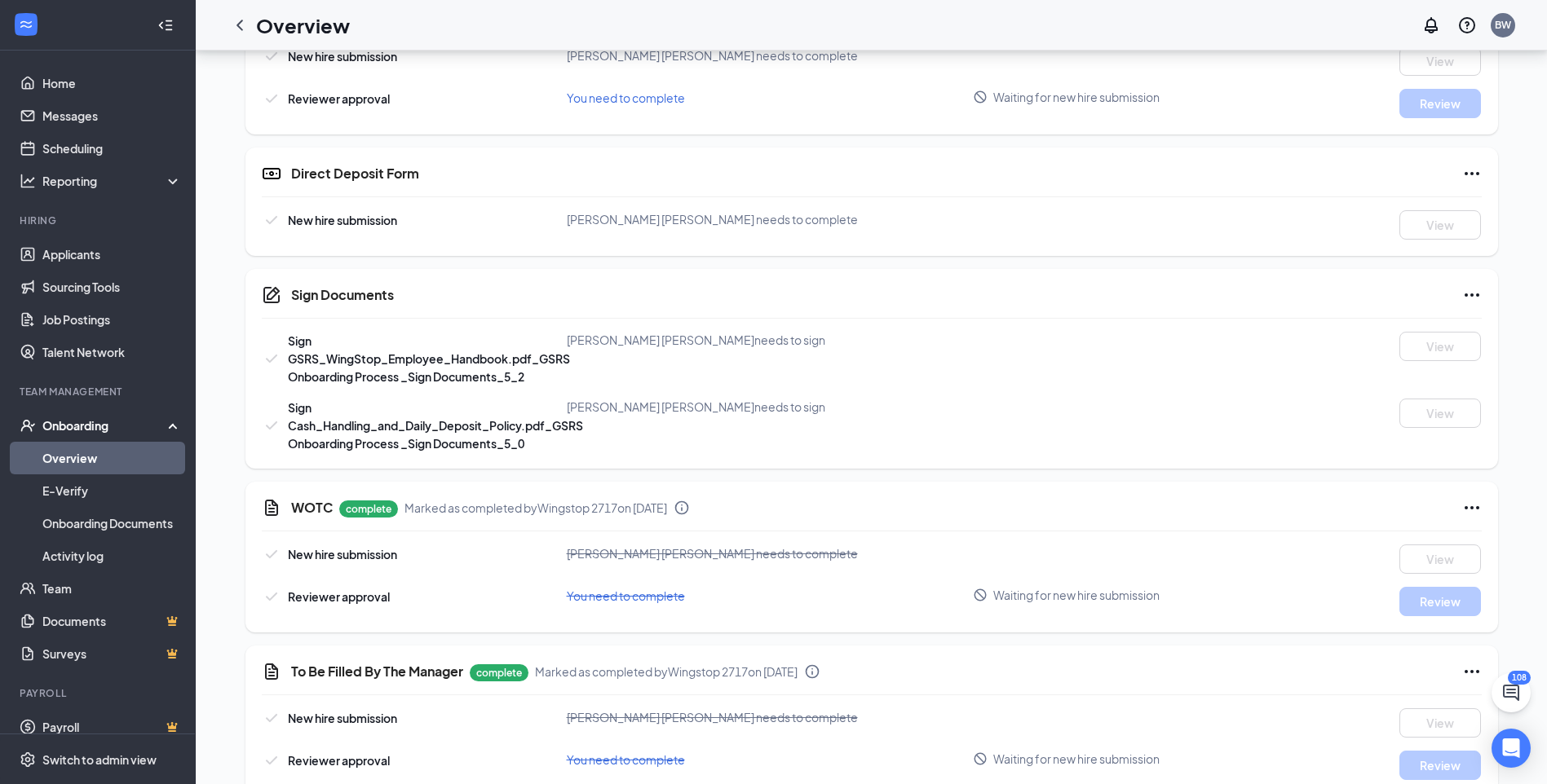
click at [1475, 503] on icon "Ellipses" at bounding box center [1471, 508] width 20 height 20
click at [1415, 574] on span "Mark as incomplete" at bounding box center [1405, 575] width 104 height 16
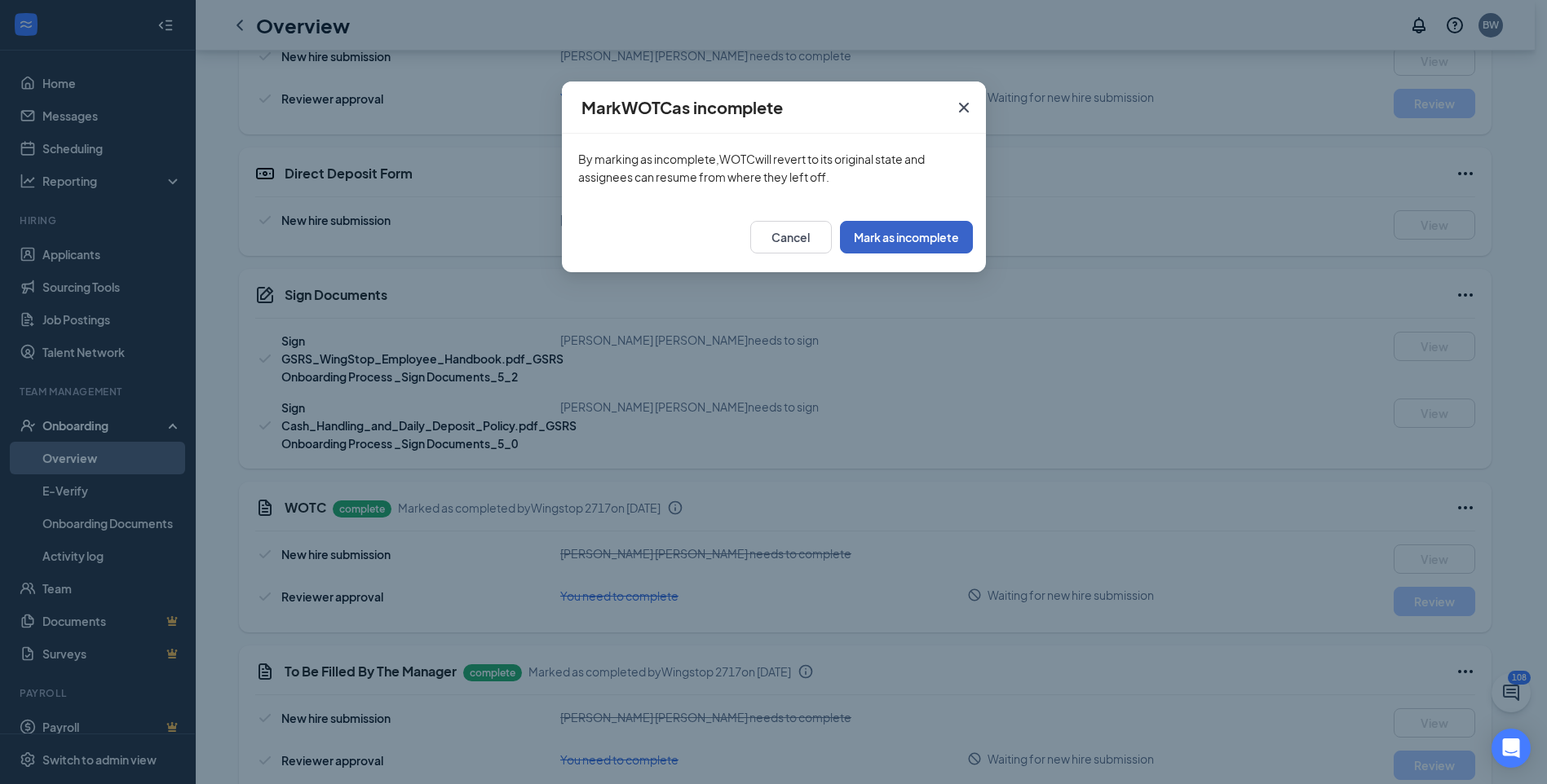
click at [873, 235] on button "Mark as incomplete" at bounding box center [907, 236] width 133 height 33
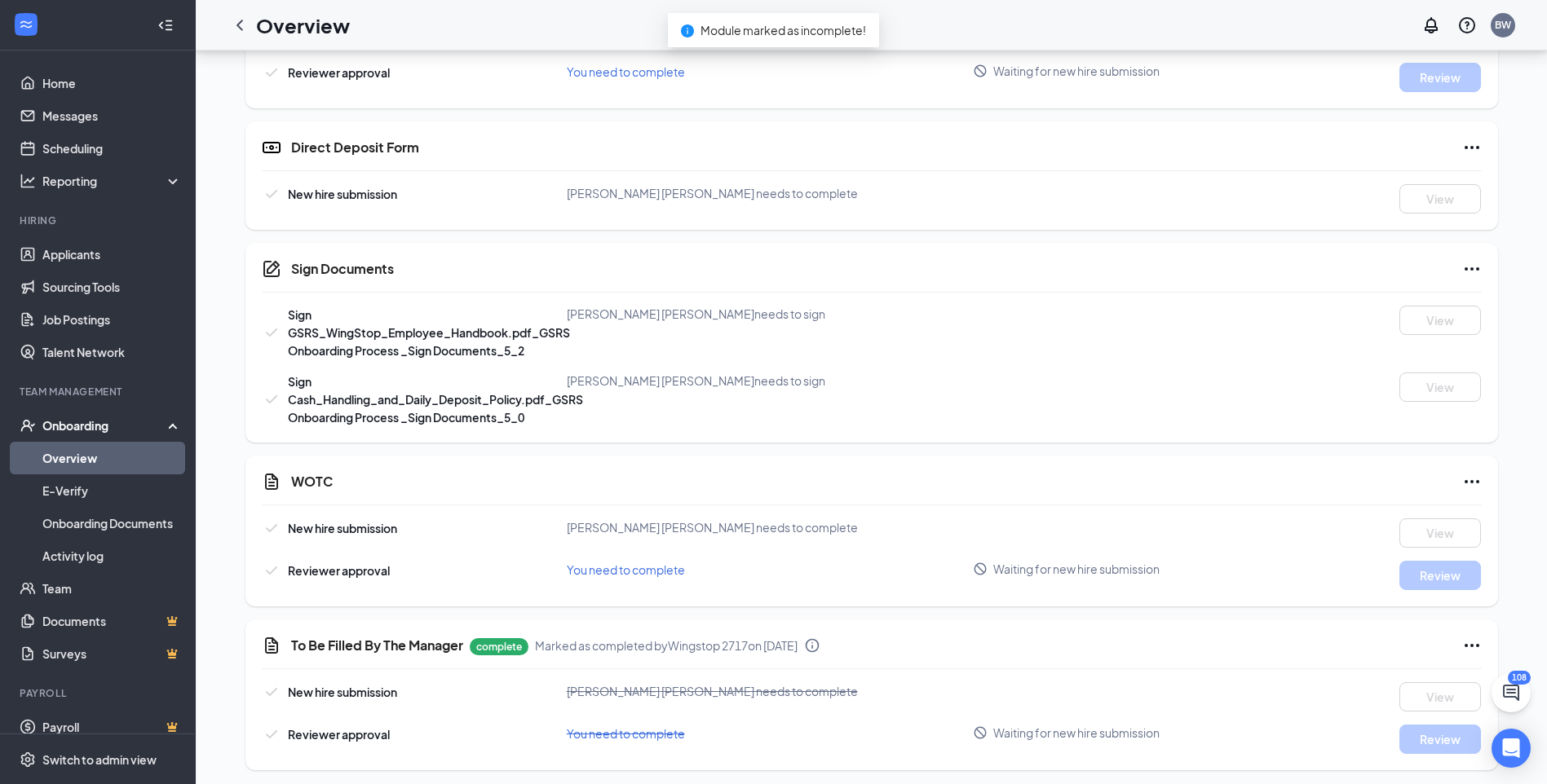
scroll to position [759, 0]
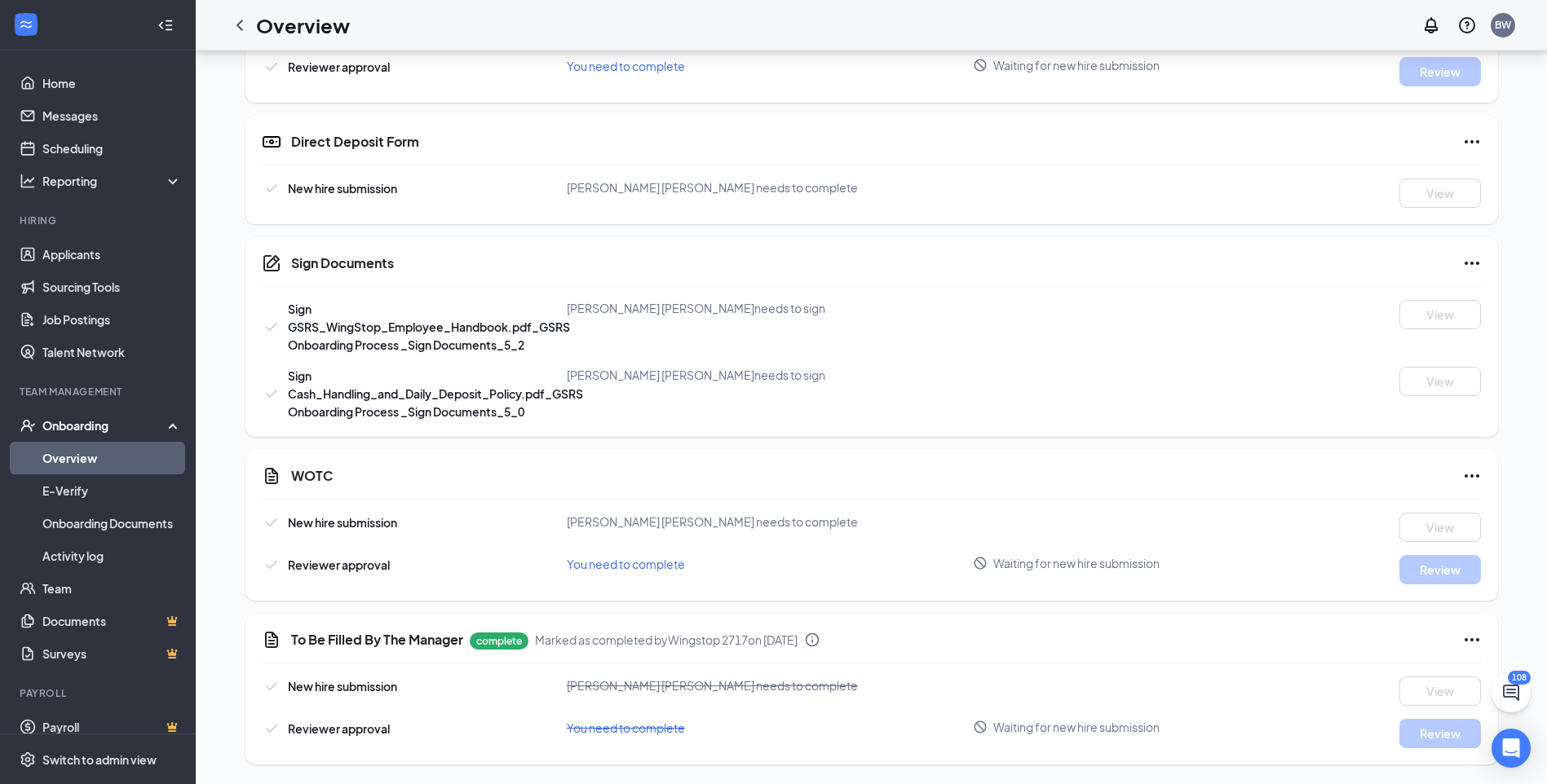
click at [1472, 638] on icon "Ellipses" at bounding box center [1471, 640] width 20 height 20
click at [1378, 707] on span "Mark as incomplete" at bounding box center [1405, 707] width 104 height 16
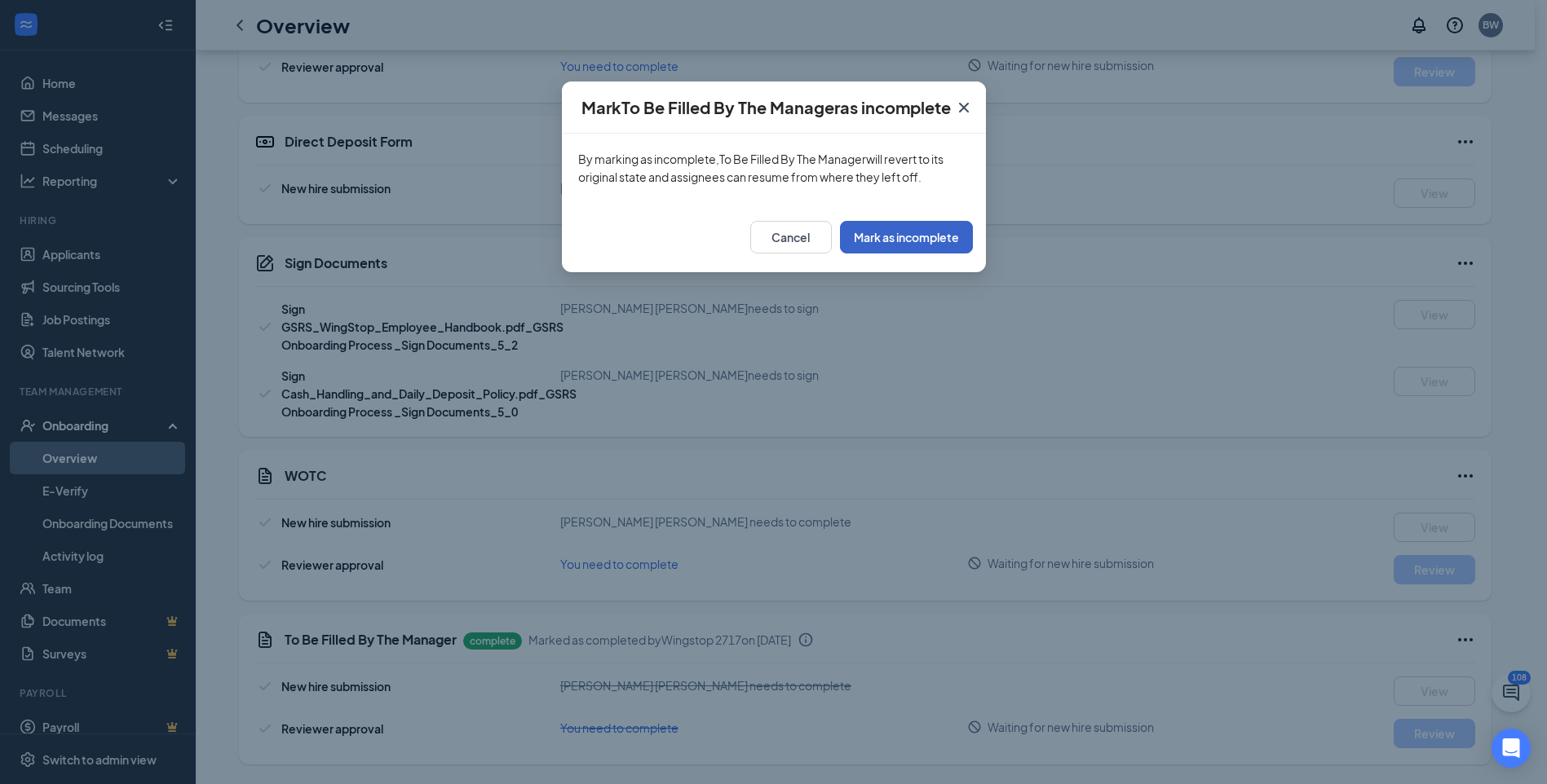
click at [898, 237] on button "Mark as incomplete" at bounding box center [907, 236] width 133 height 33
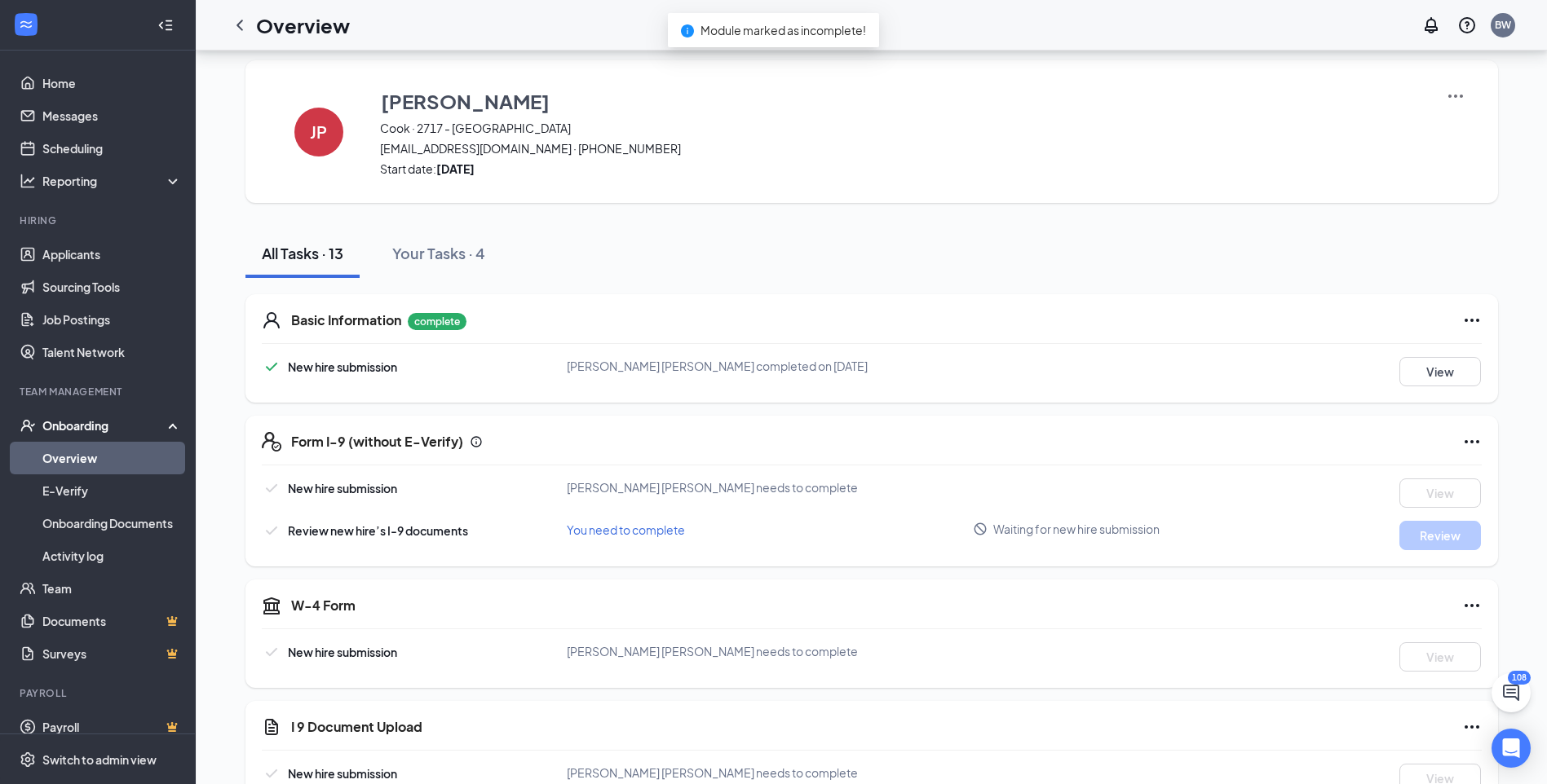
scroll to position [0, 0]
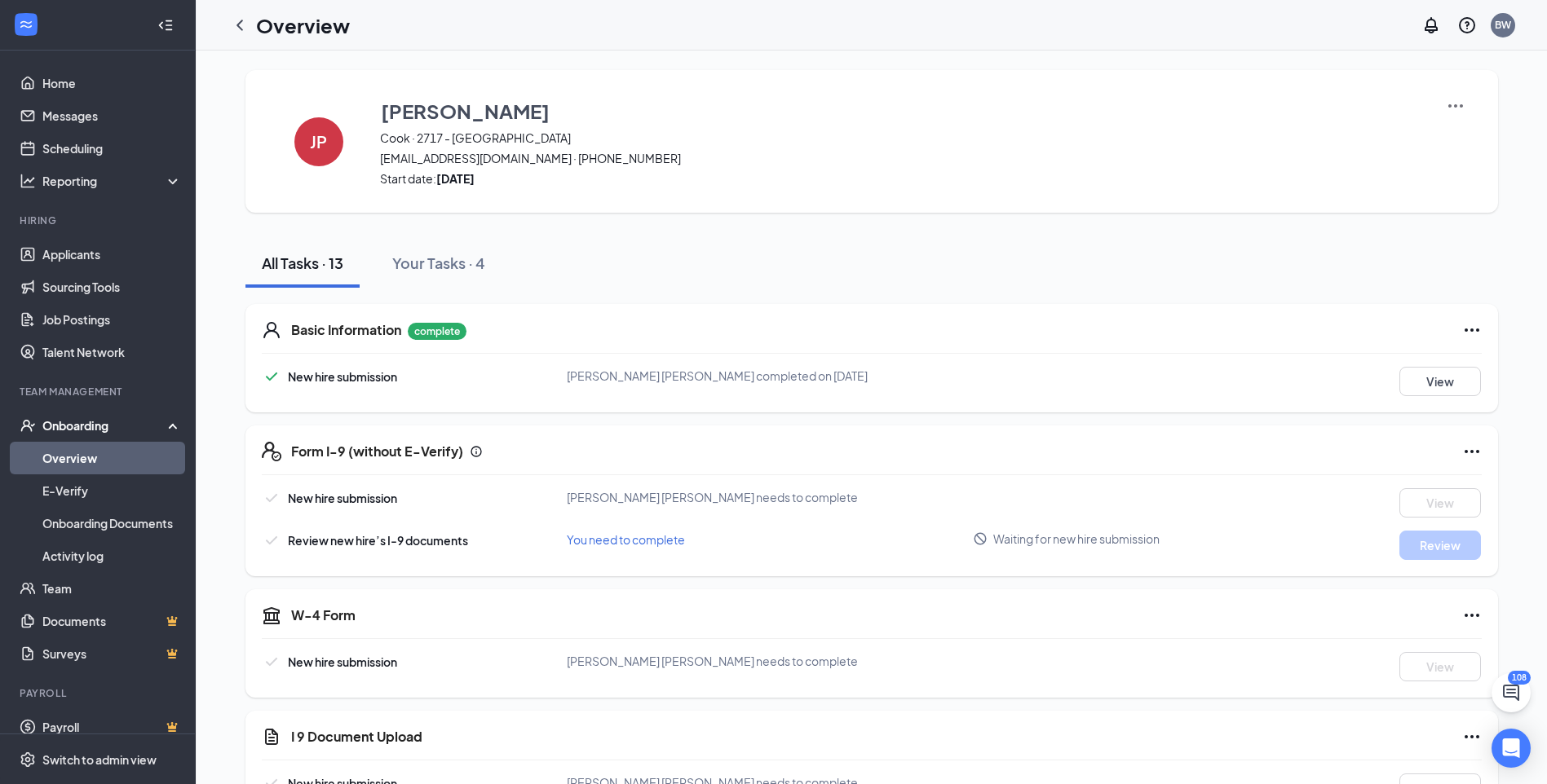
click at [1458, 102] on img at bounding box center [1456, 106] width 20 height 20
click at [1462, 108] on img at bounding box center [1456, 106] width 20 height 20
click at [1458, 105] on img at bounding box center [1456, 106] width 20 height 20
click at [1447, 131] on span "View details" at bounding box center [1455, 135] width 64 height 18
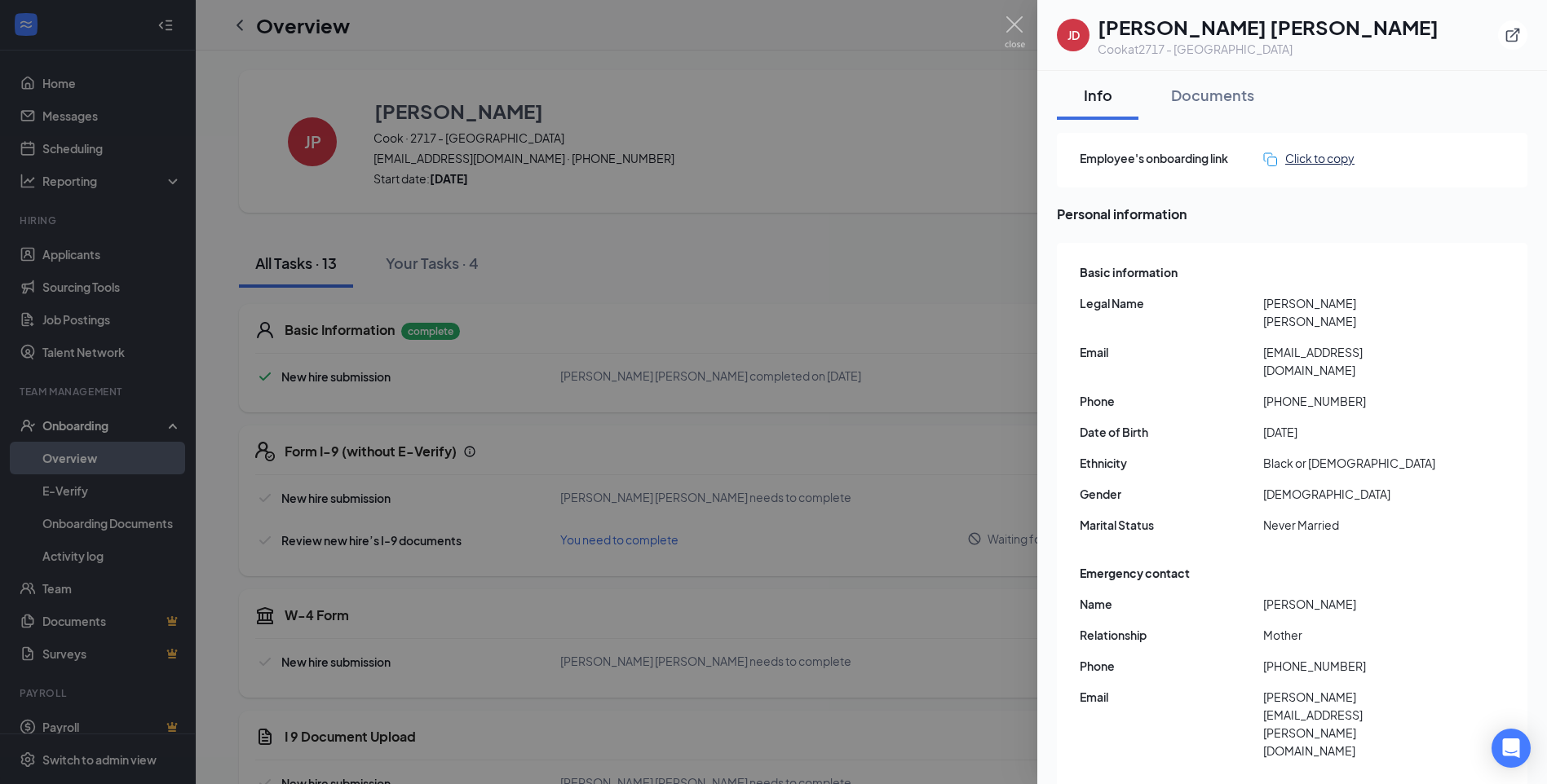
click at [1325, 157] on div "Click to copy" at bounding box center [1308, 158] width 91 height 18
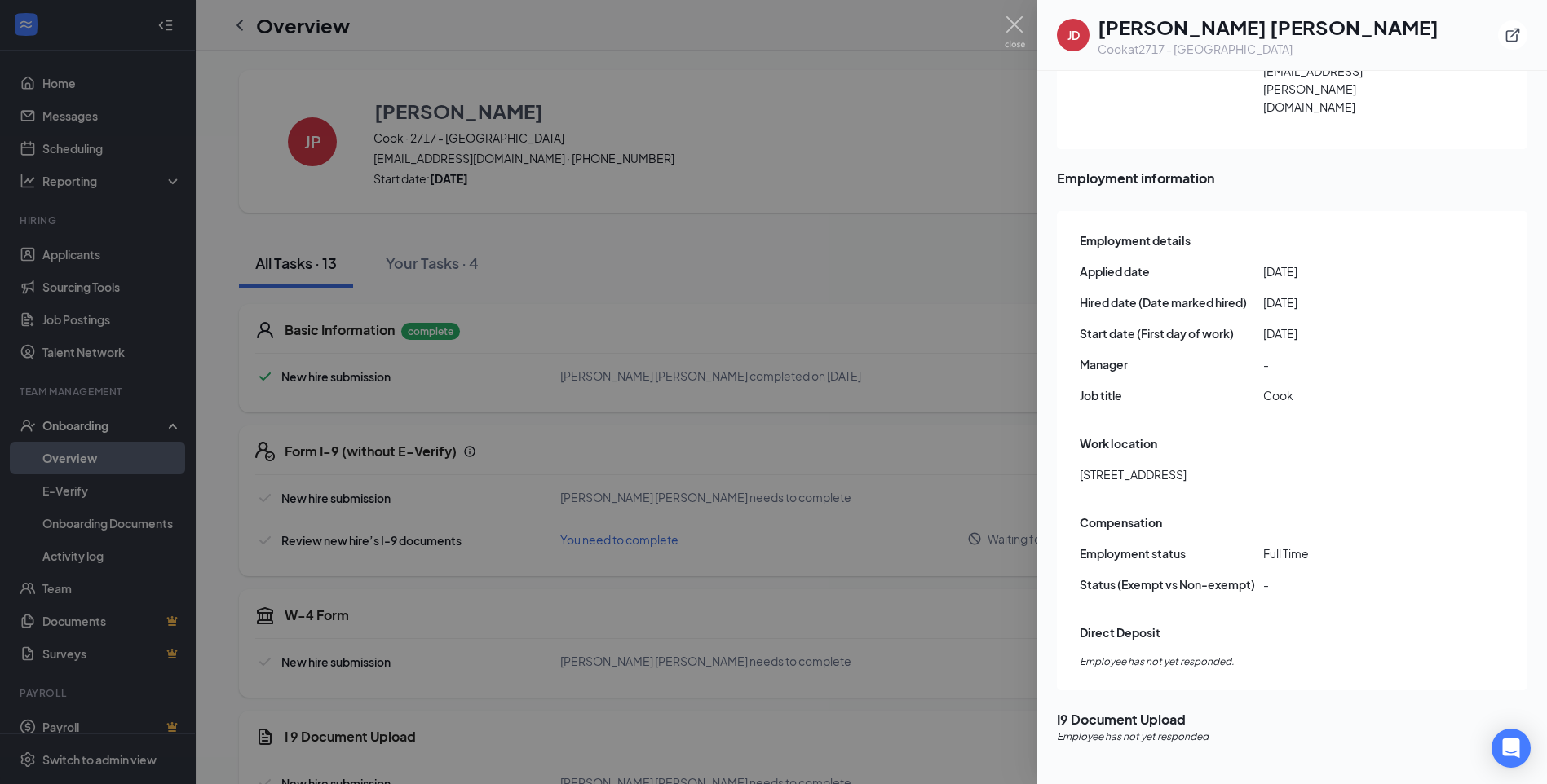
scroll to position [725, 0]
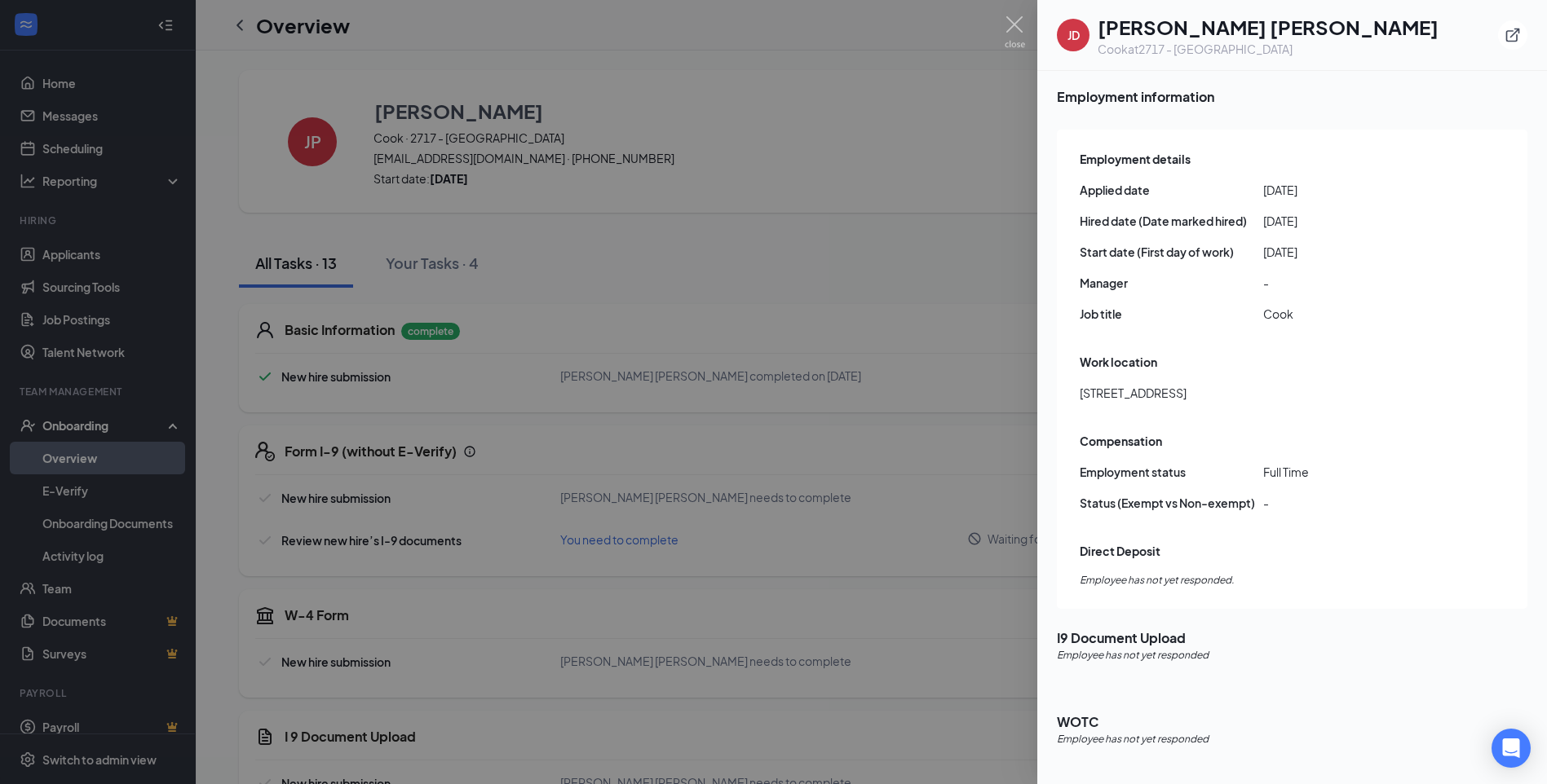
click at [901, 288] on div at bounding box center [774, 392] width 1547 height 784
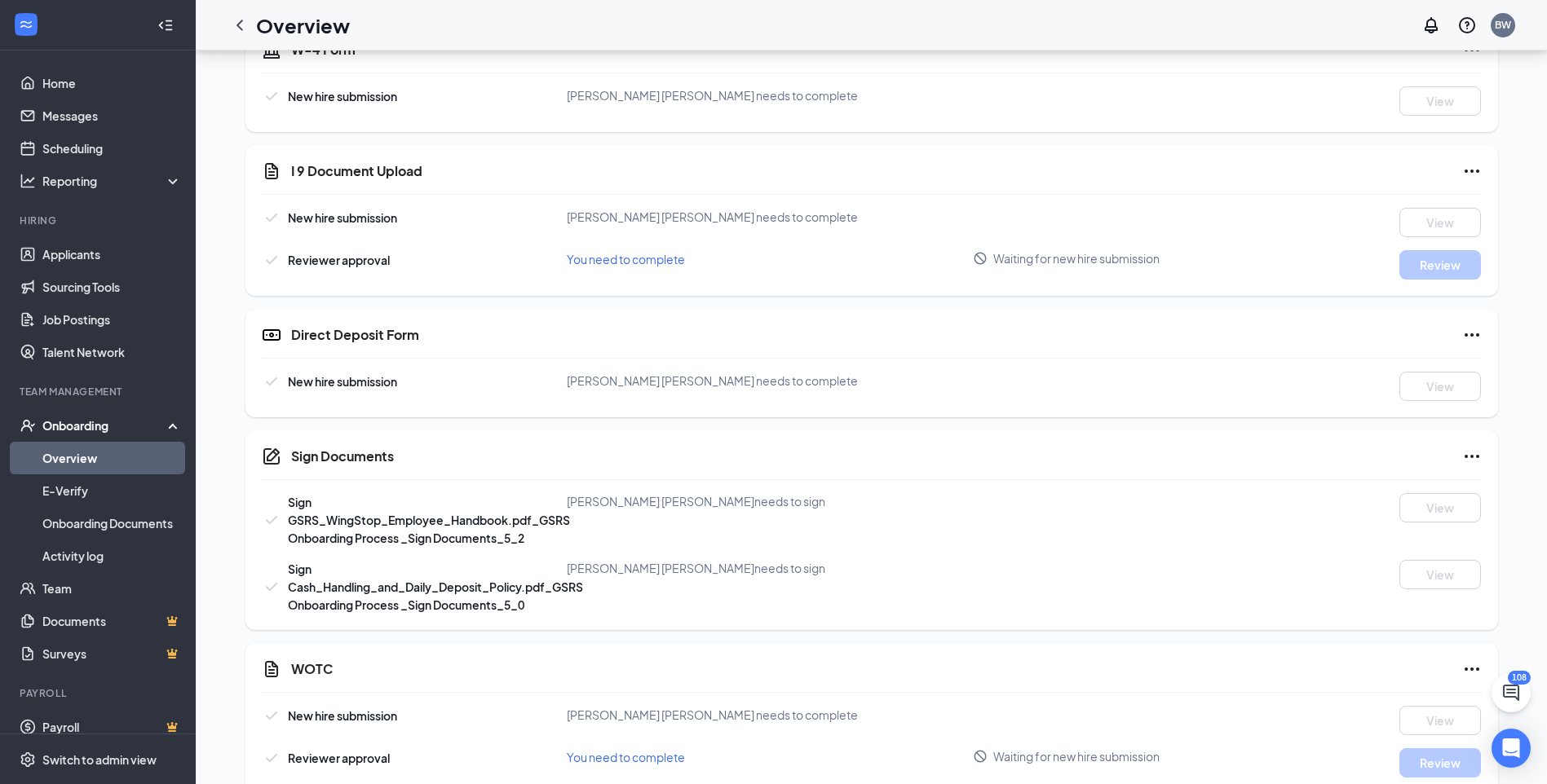
scroll to position [570, 0]
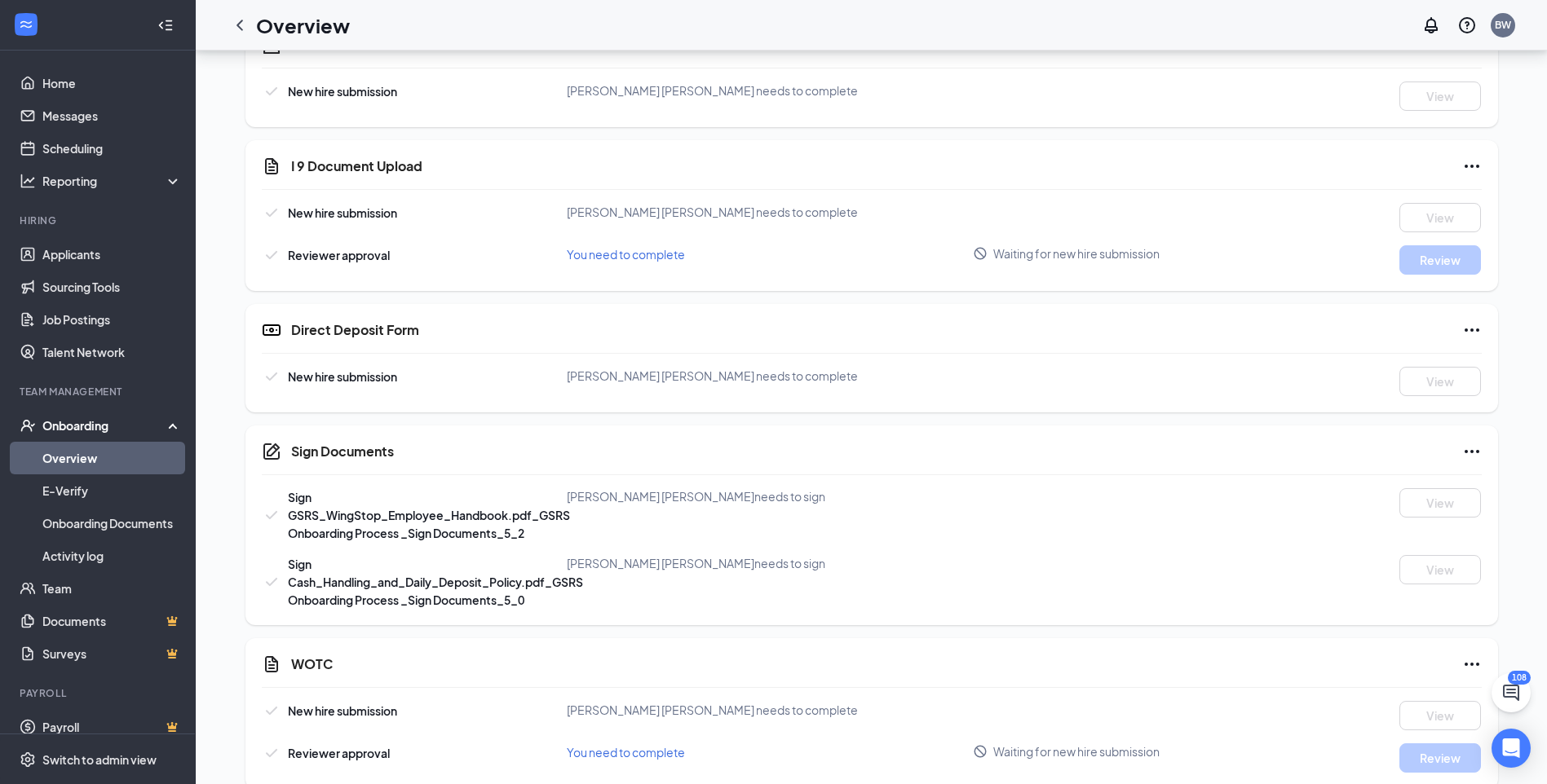
click at [1471, 664] on icon "Ellipses" at bounding box center [1471, 664] width 15 height 3
click at [1255, 663] on div "WOTC" at bounding box center [886, 665] width 1190 height 20
click at [1465, 453] on icon "Ellipses" at bounding box center [1471, 451] width 20 height 20
click at [1467, 333] on icon "Ellipses" at bounding box center [1471, 330] width 20 height 20
click at [1467, 168] on div "Needs to be submitted before viewing." at bounding box center [1405, 179] width 193 height 27
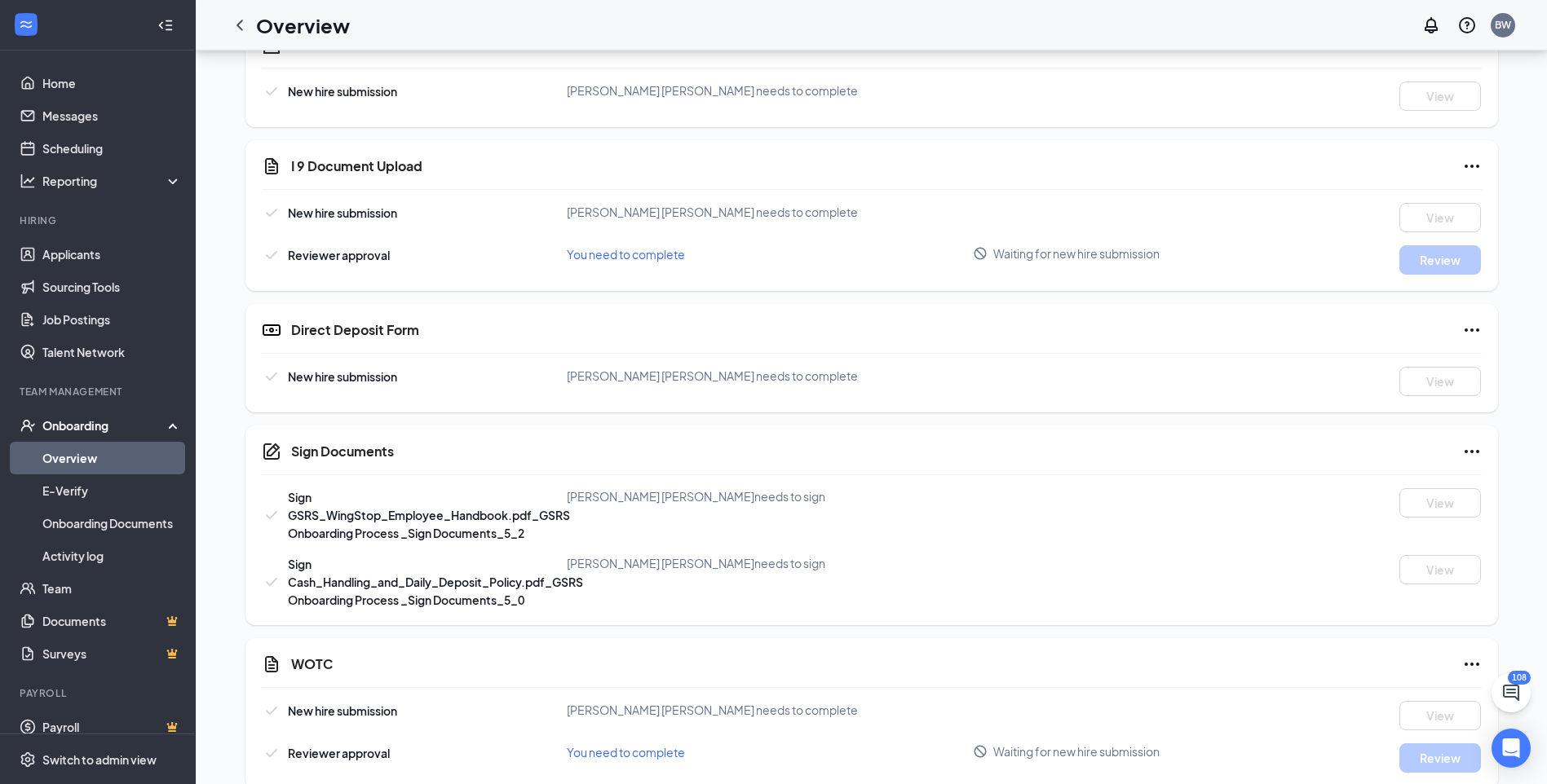
click at [1475, 166] on icon "Ellipses" at bounding box center [1471, 166] width 15 height 3
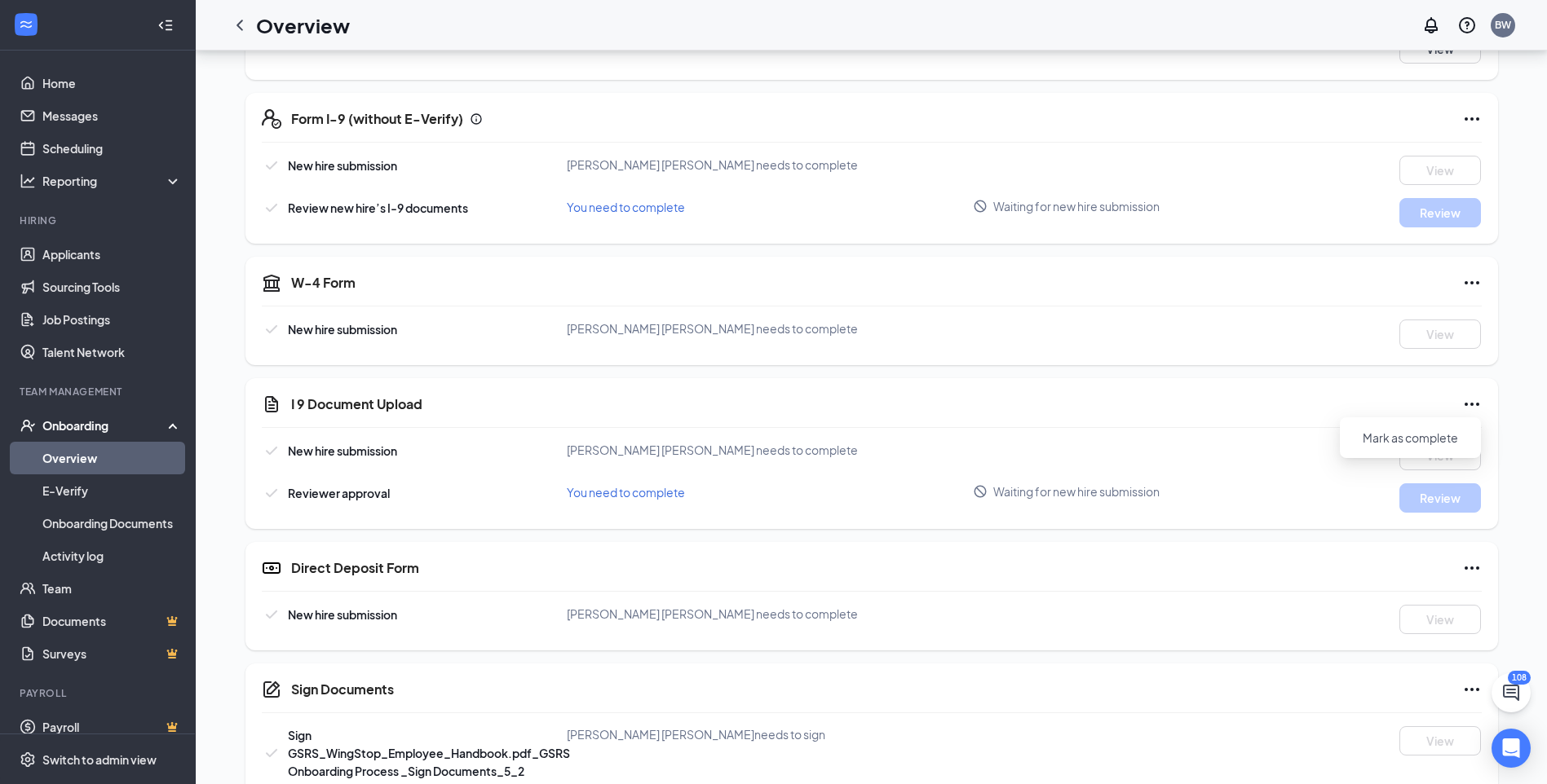
scroll to position [326, 0]
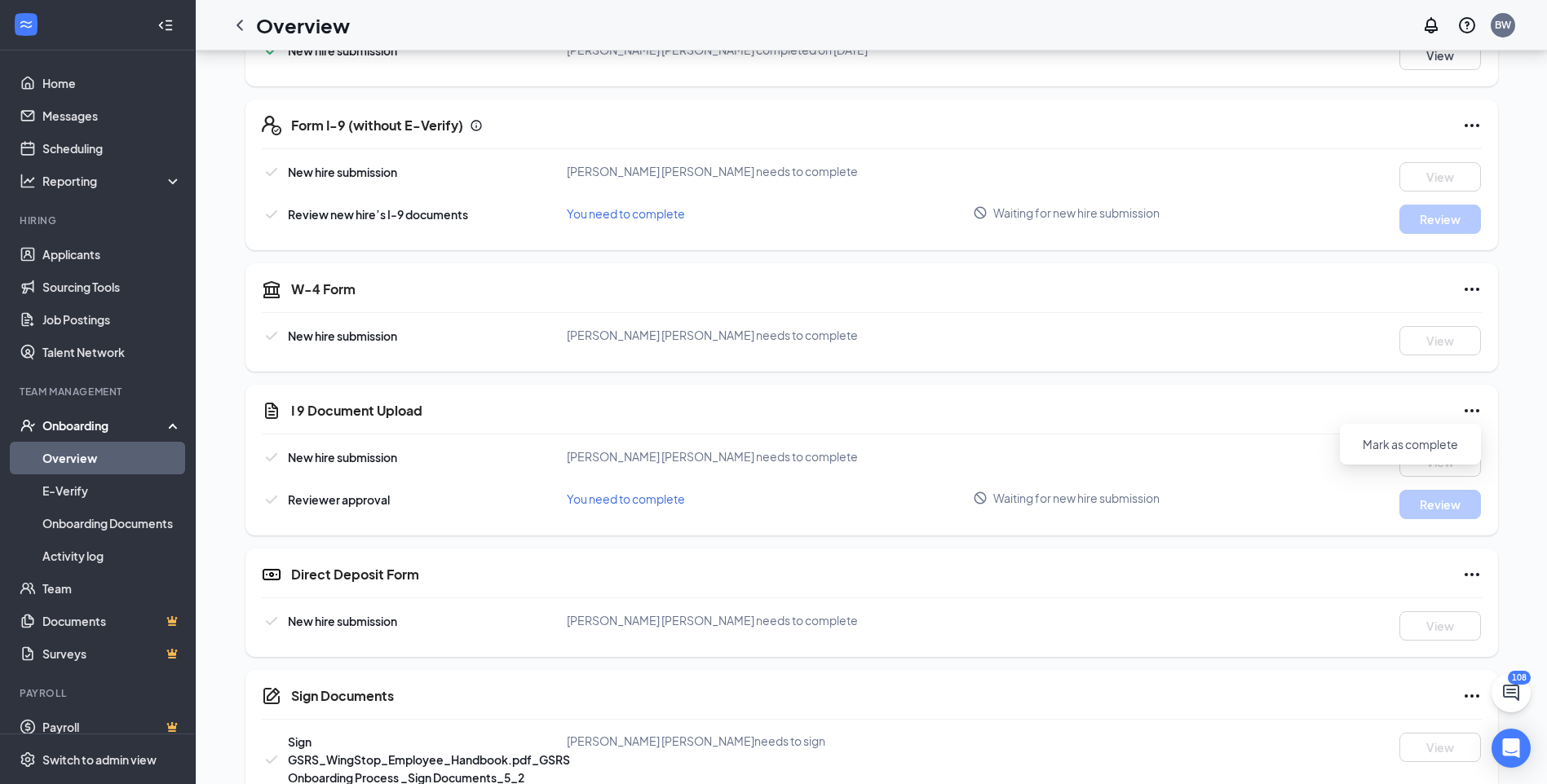
click at [1478, 287] on icon "Ellipses" at bounding box center [1471, 289] width 20 height 20
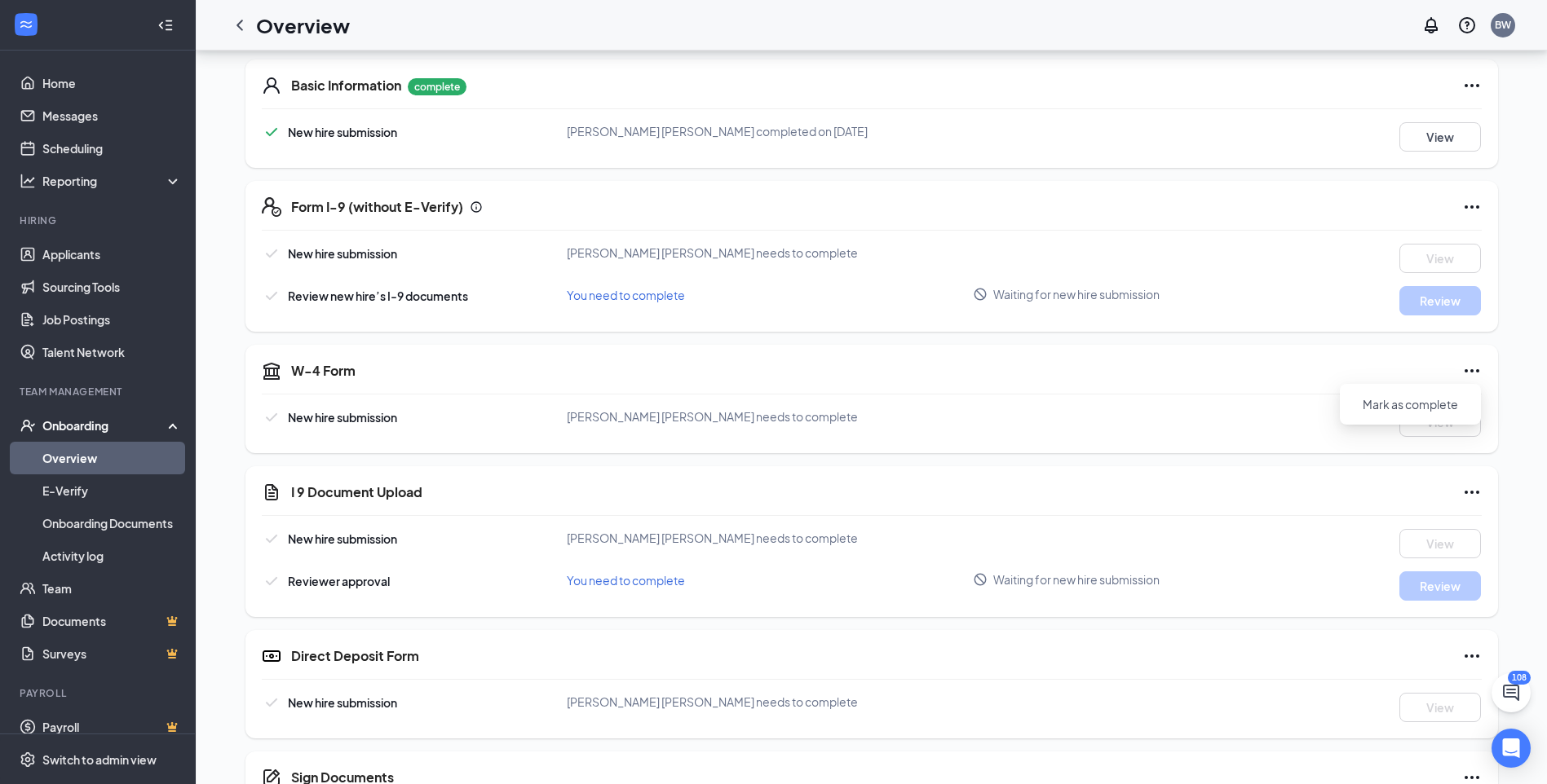
click at [1473, 206] on icon "Ellipses" at bounding box center [1471, 207] width 20 height 20
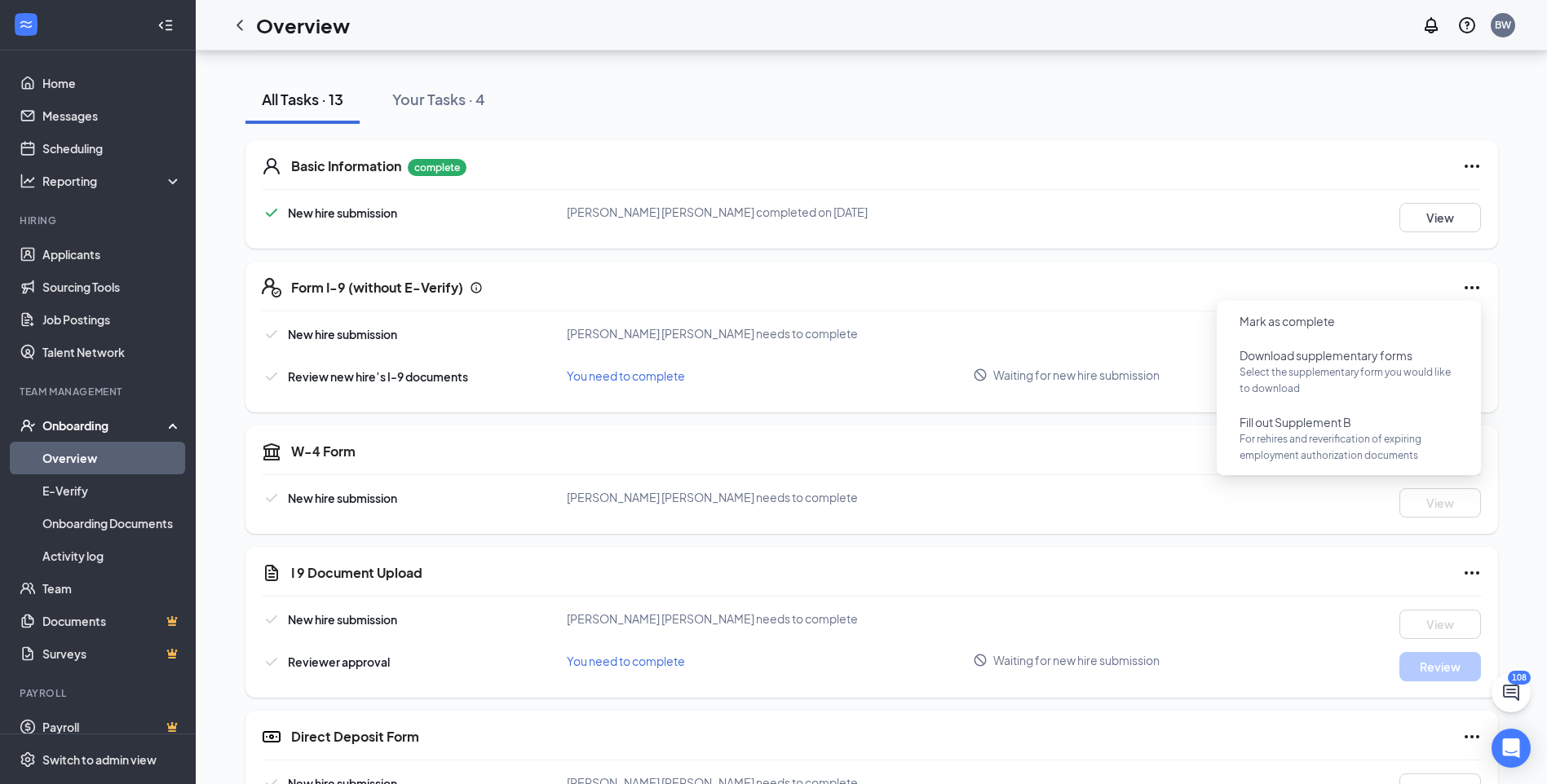
scroll to position [163, 0]
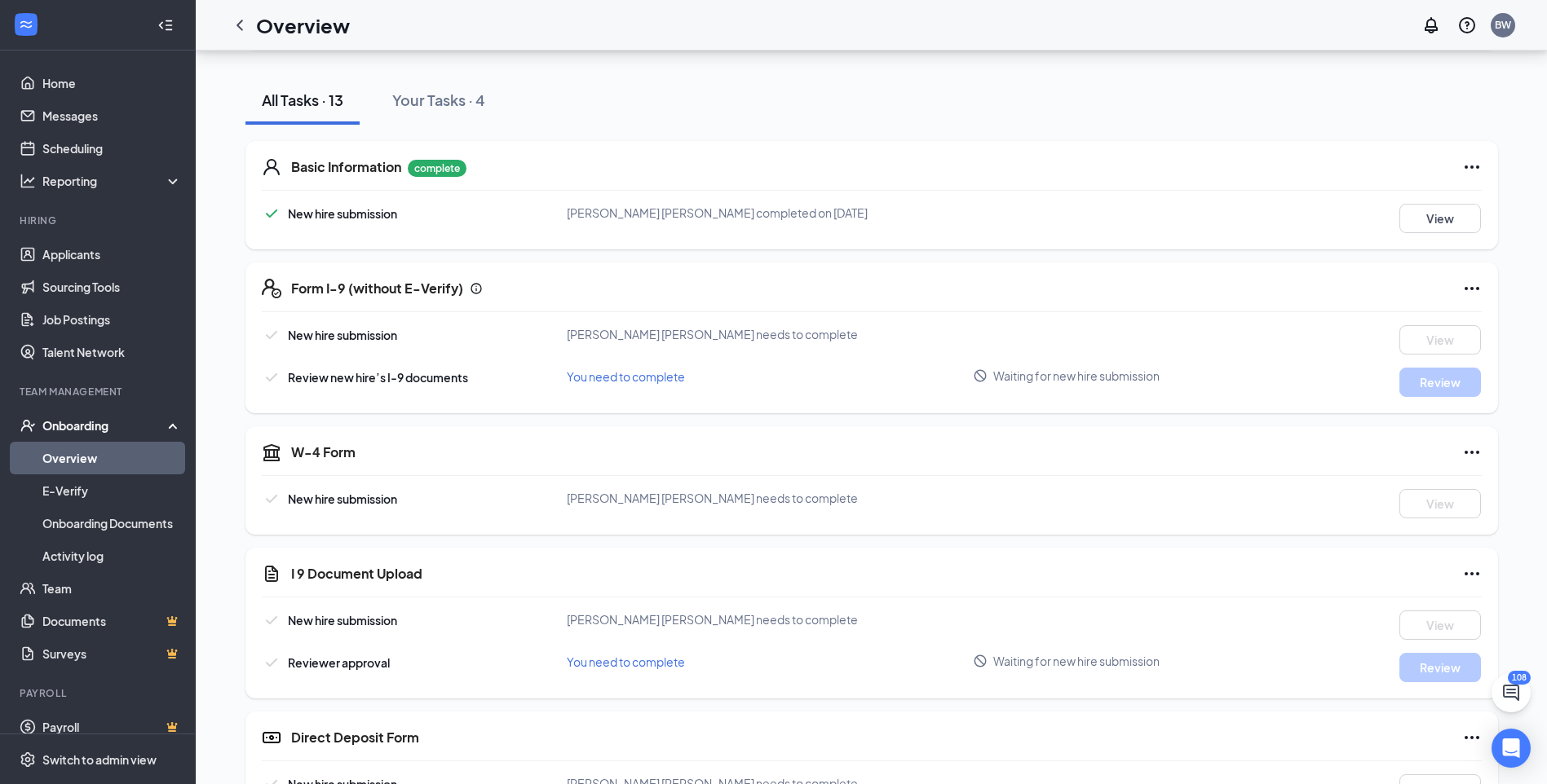
click at [1477, 170] on icon "Ellipses" at bounding box center [1471, 167] width 20 height 20
click at [1497, 197] on span "Restart" at bounding box center [1503, 201] width 39 height 16
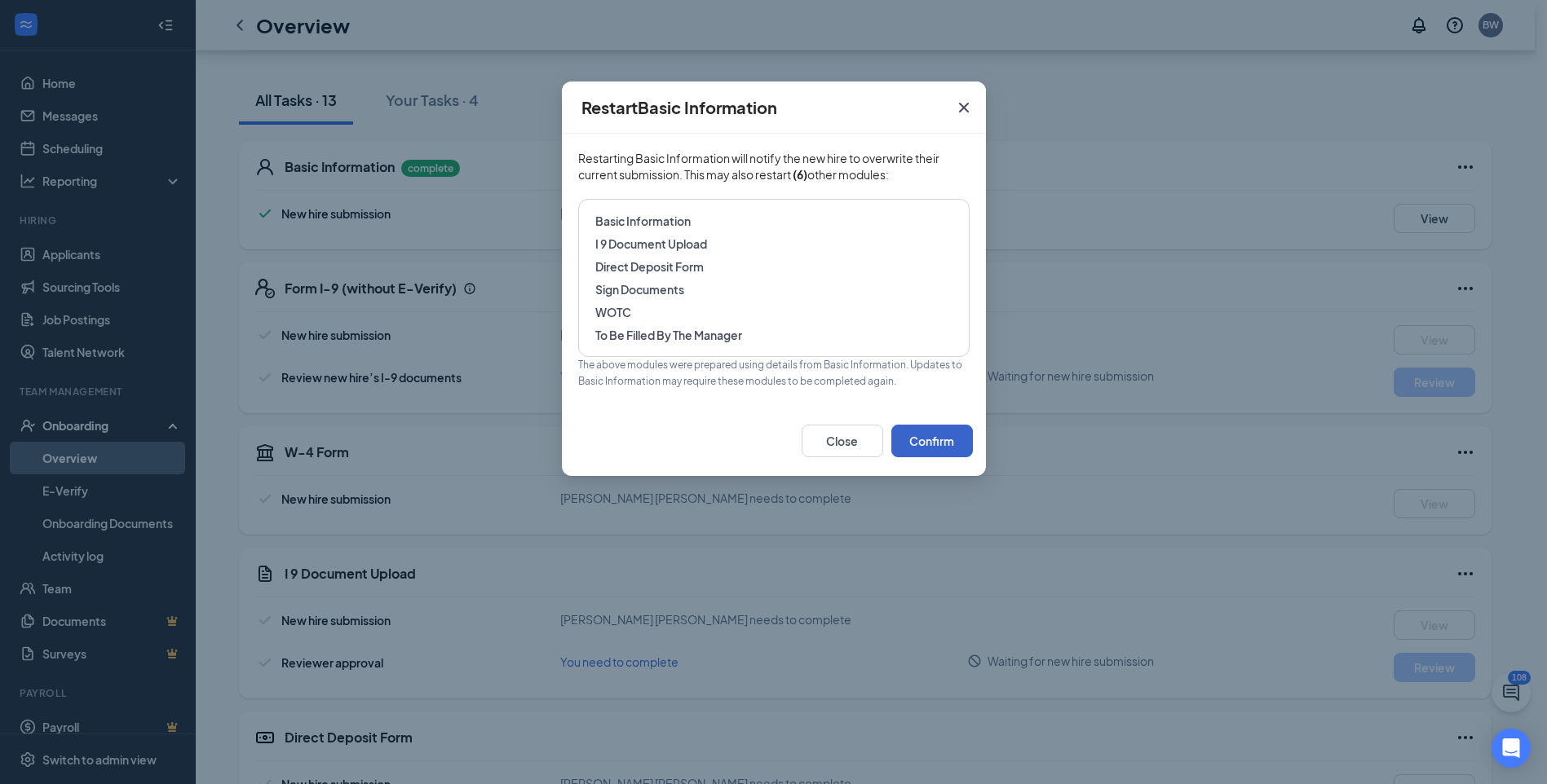
click at [947, 443] on button "Confirm" at bounding box center [932, 440] width 82 height 33
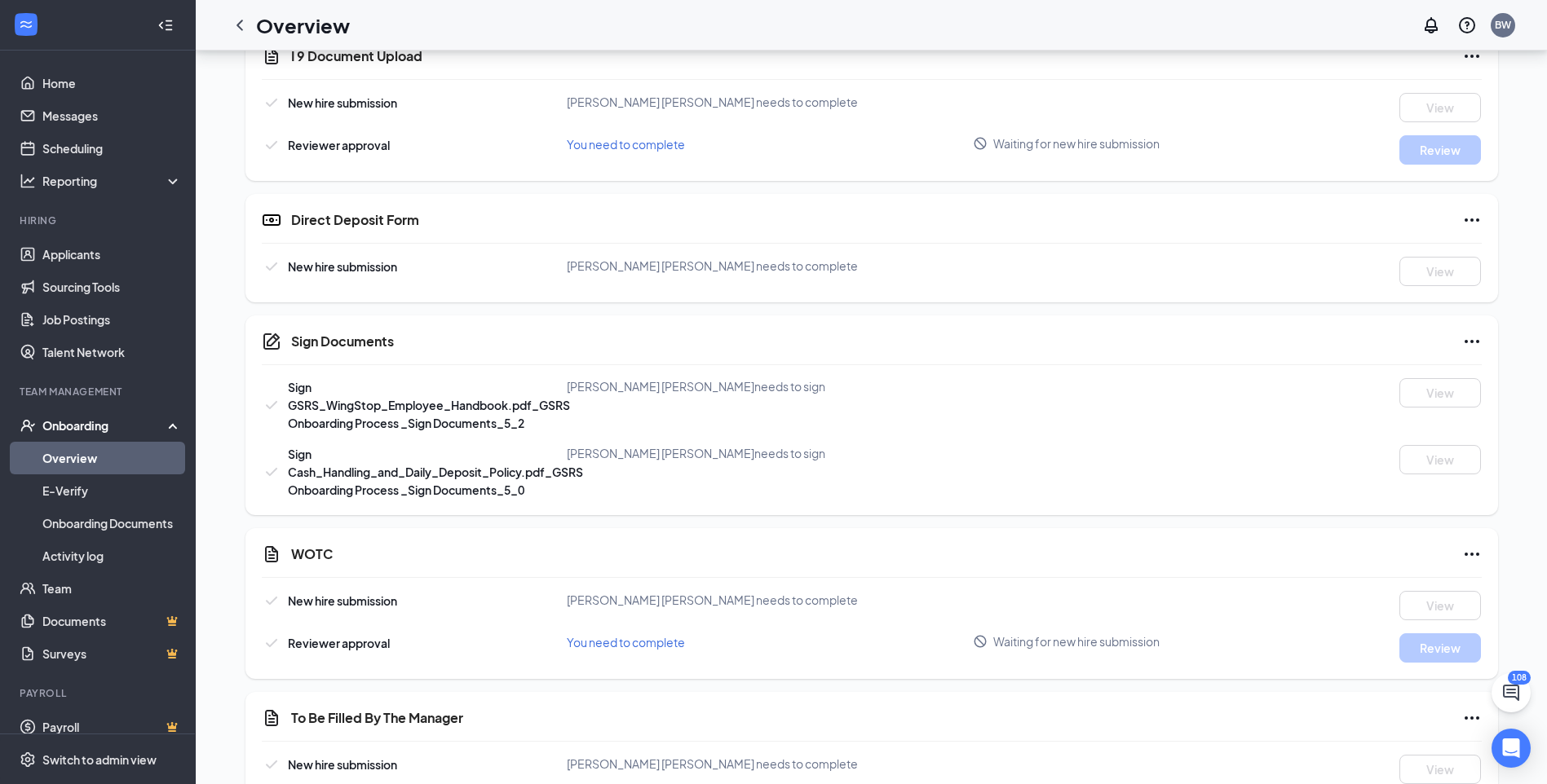
scroll to position [727, 0]
